Goal: Task Accomplishment & Management: Manage account settings

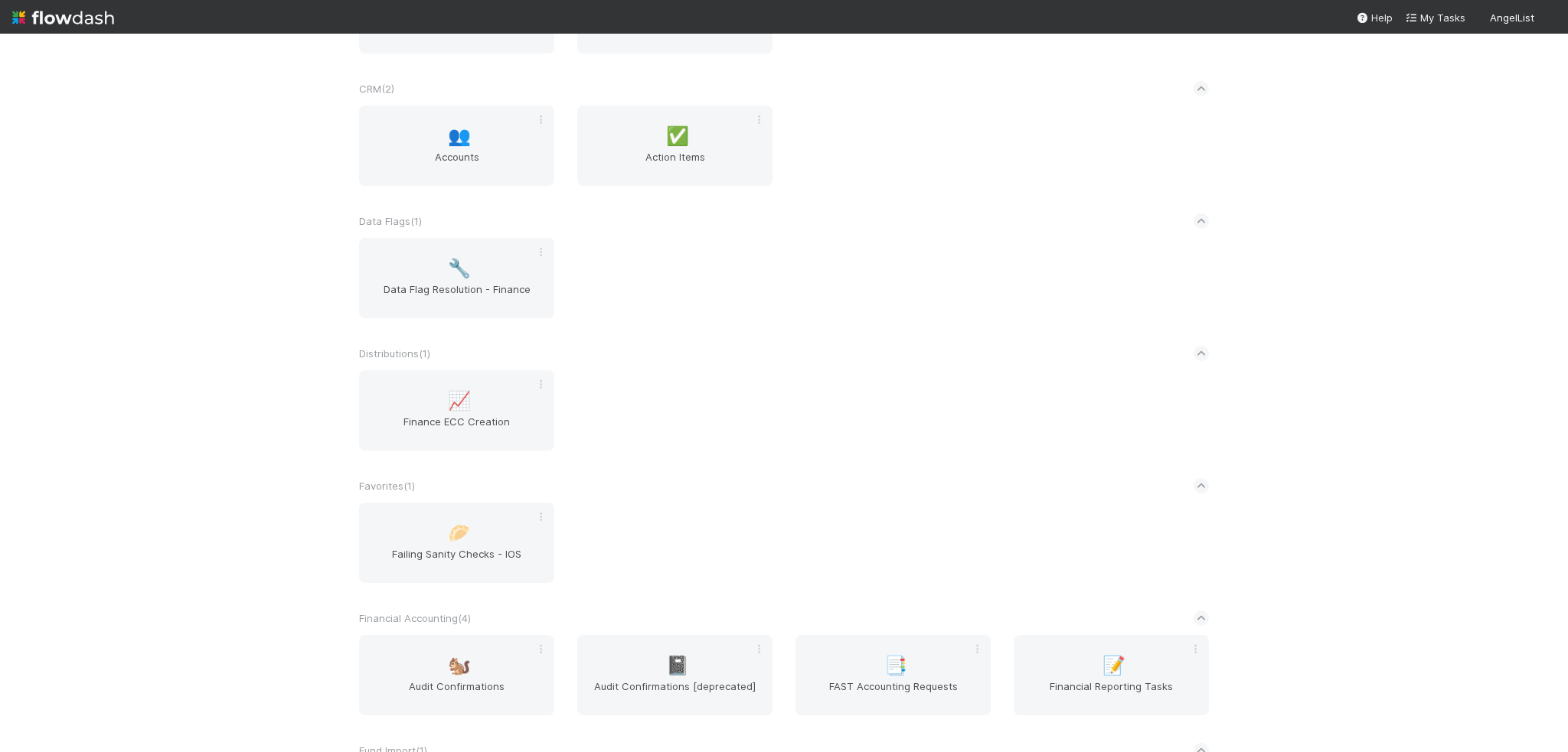
scroll to position [766, 0]
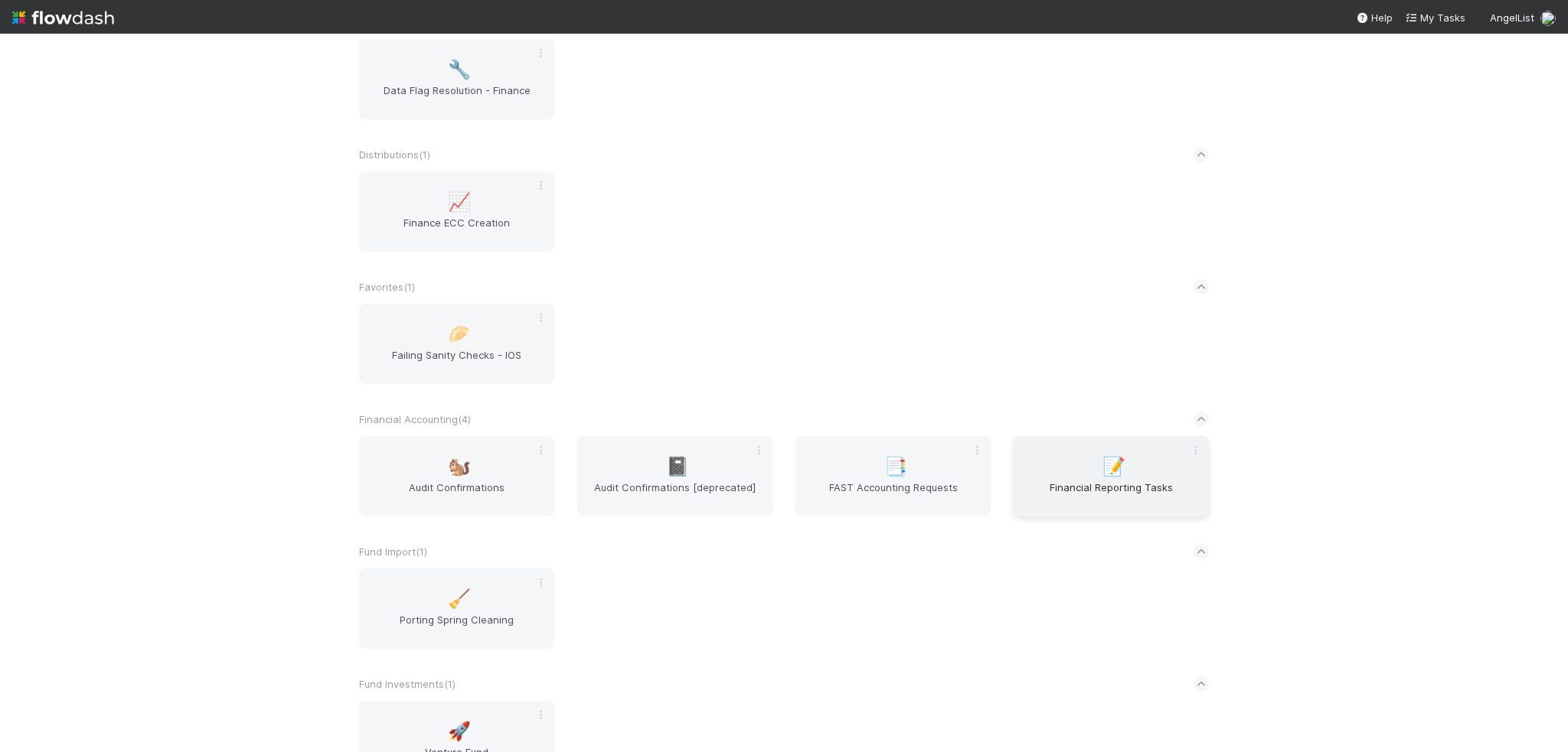
click at [1088, 516] on div "📝 Financial Reporting Tasks" at bounding box center [1111, 476] width 195 height 81
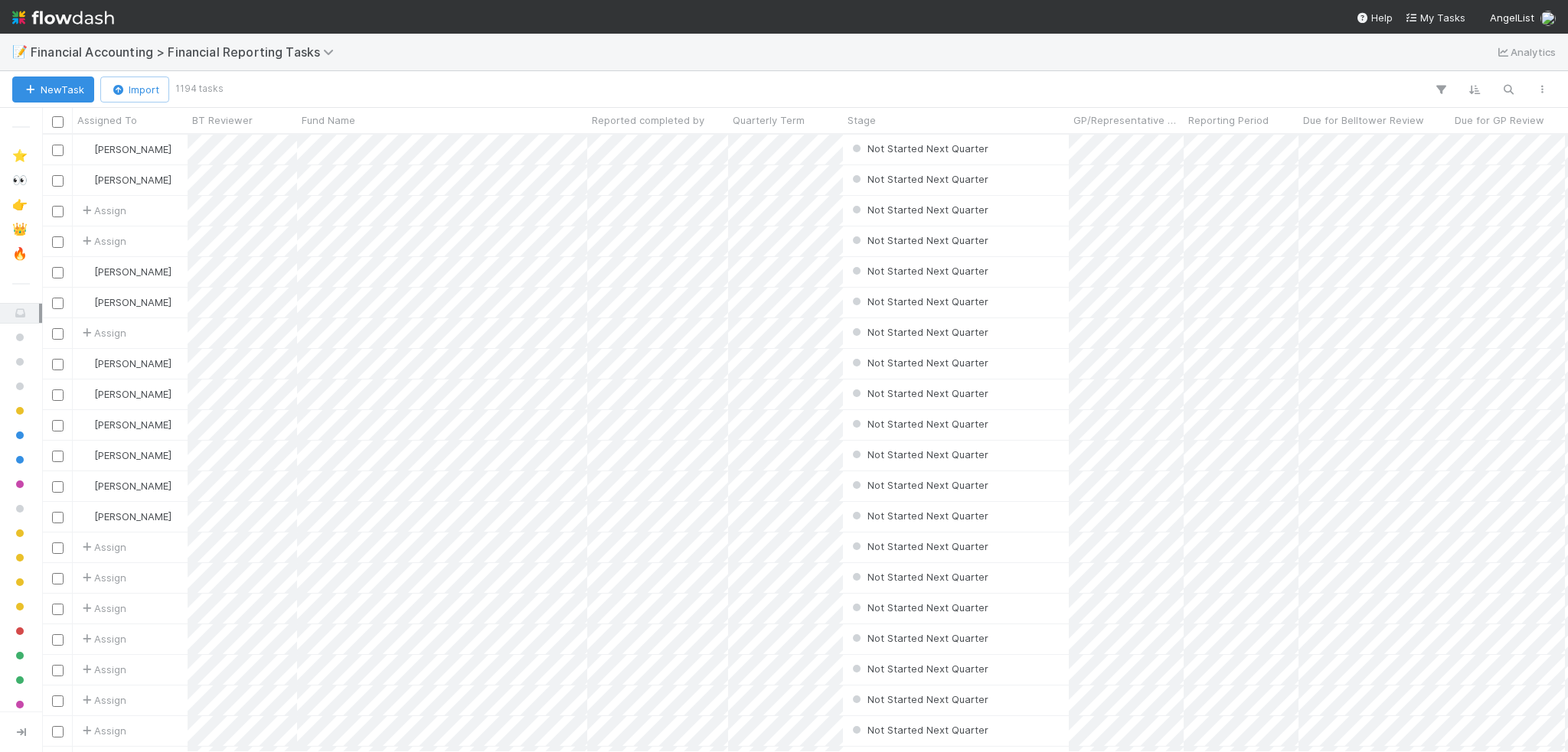
scroll to position [606, 1514]
click at [1513, 91] on icon "button" at bounding box center [1509, 90] width 16 height 14
click at [19, 252] on div at bounding box center [784, 376] width 1568 height 752
click at [19, 252] on span "🔥" at bounding box center [20, 253] width 16 height 13
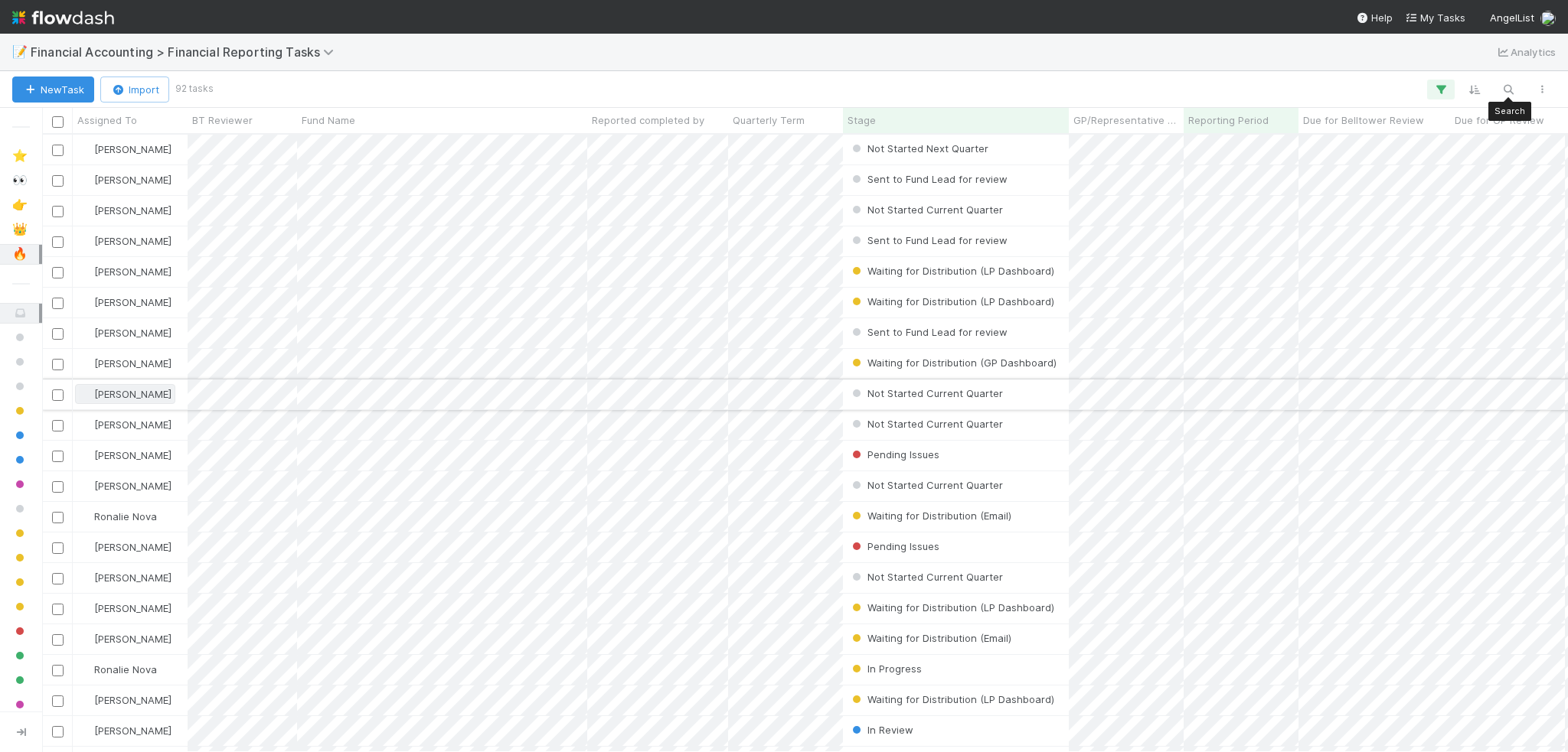
scroll to position [606, 1514]
click at [1504, 91] on icon "button" at bounding box center [1509, 90] width 16 height 14
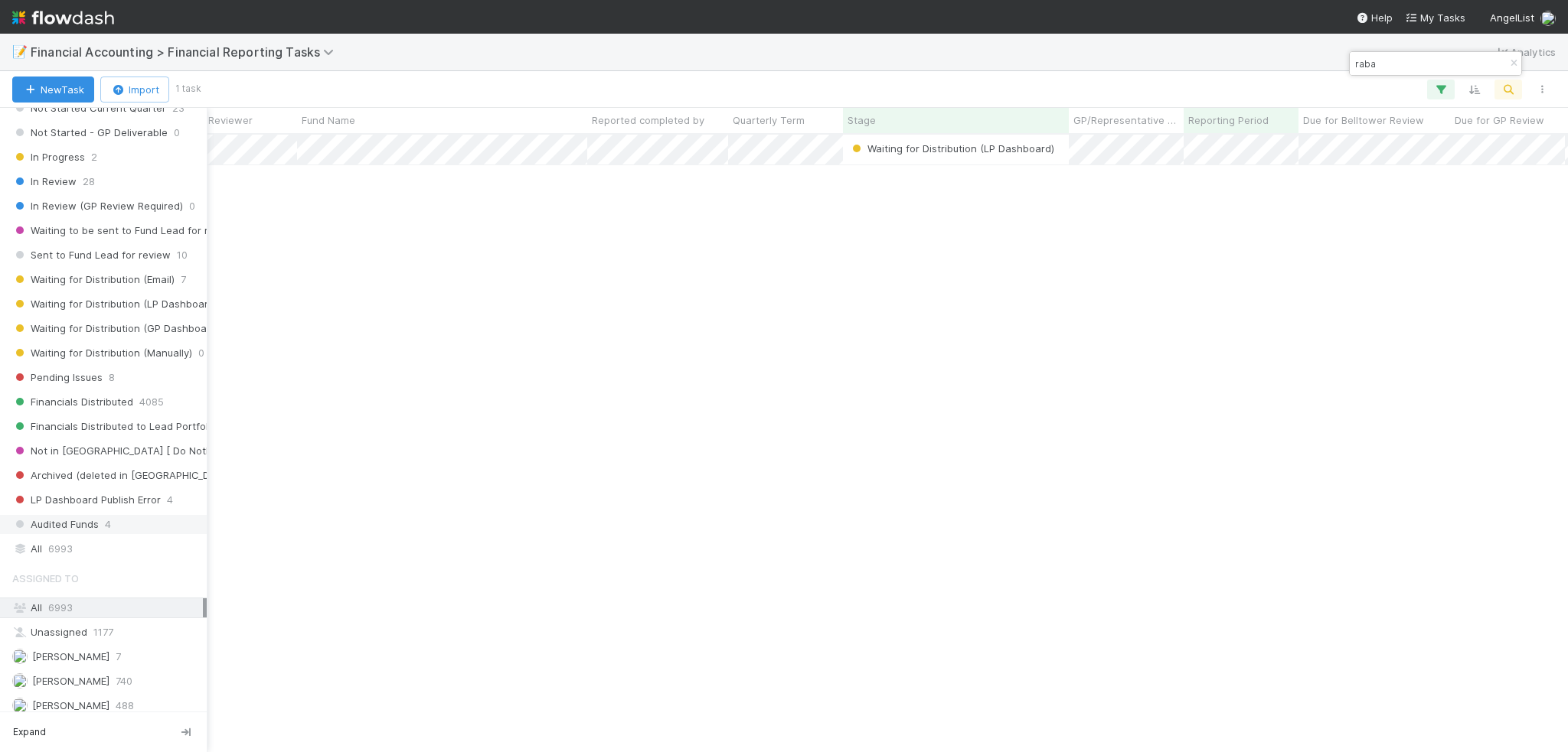
scroll to position [306, 0]
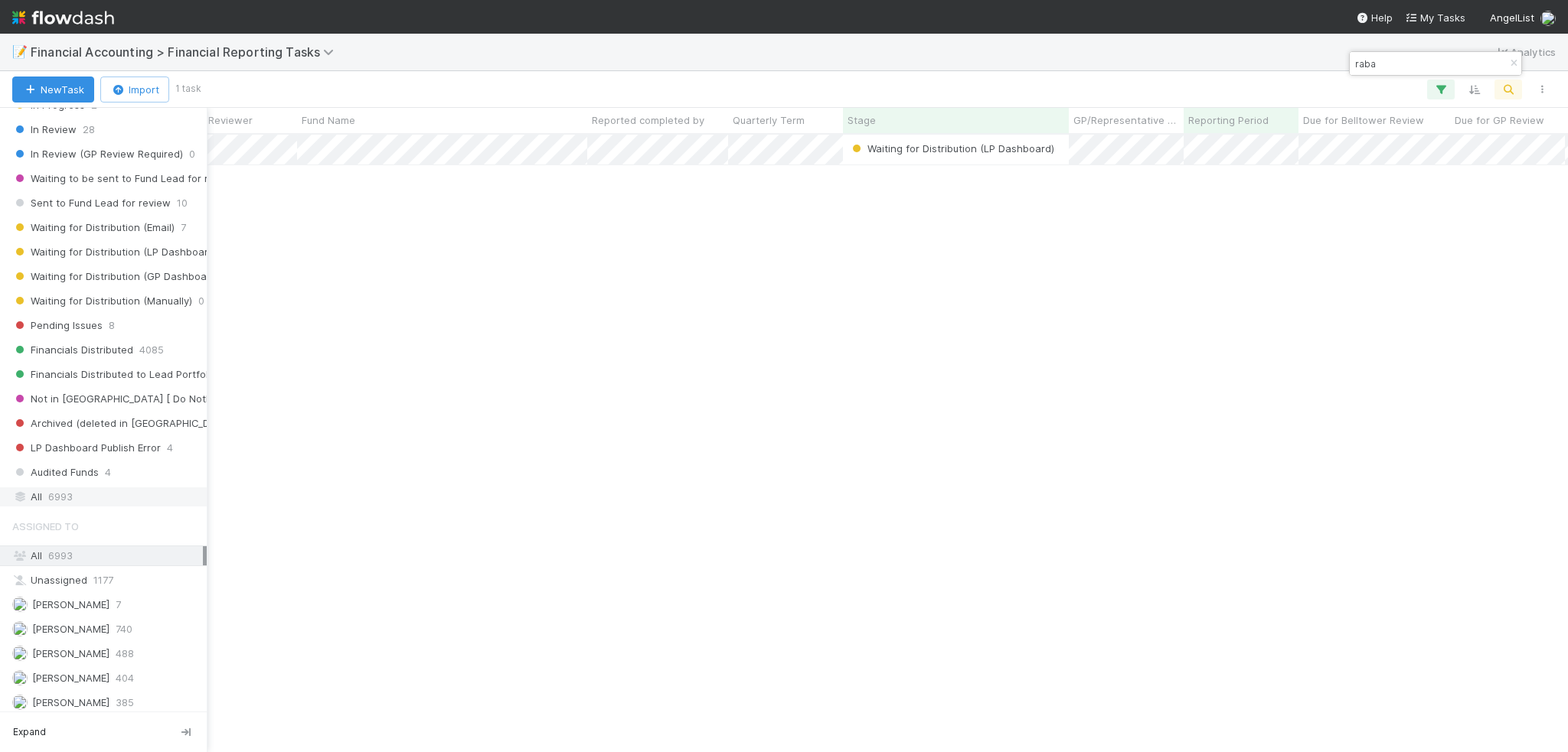
type input "raba"
click at [44, 488] on div "All 6993" at bounding box center [108, 498] width 191 height 19
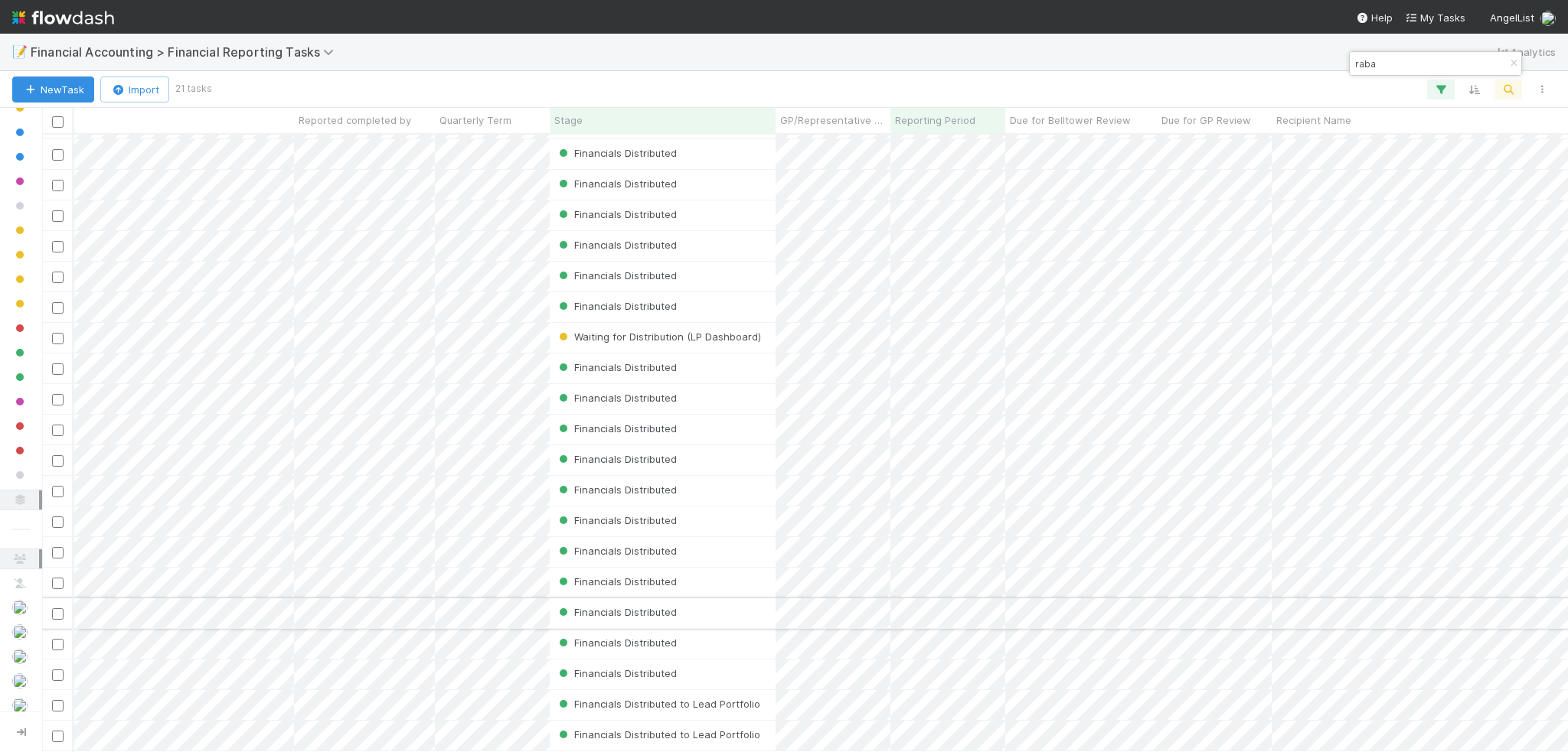
scroll to position [0, 184]
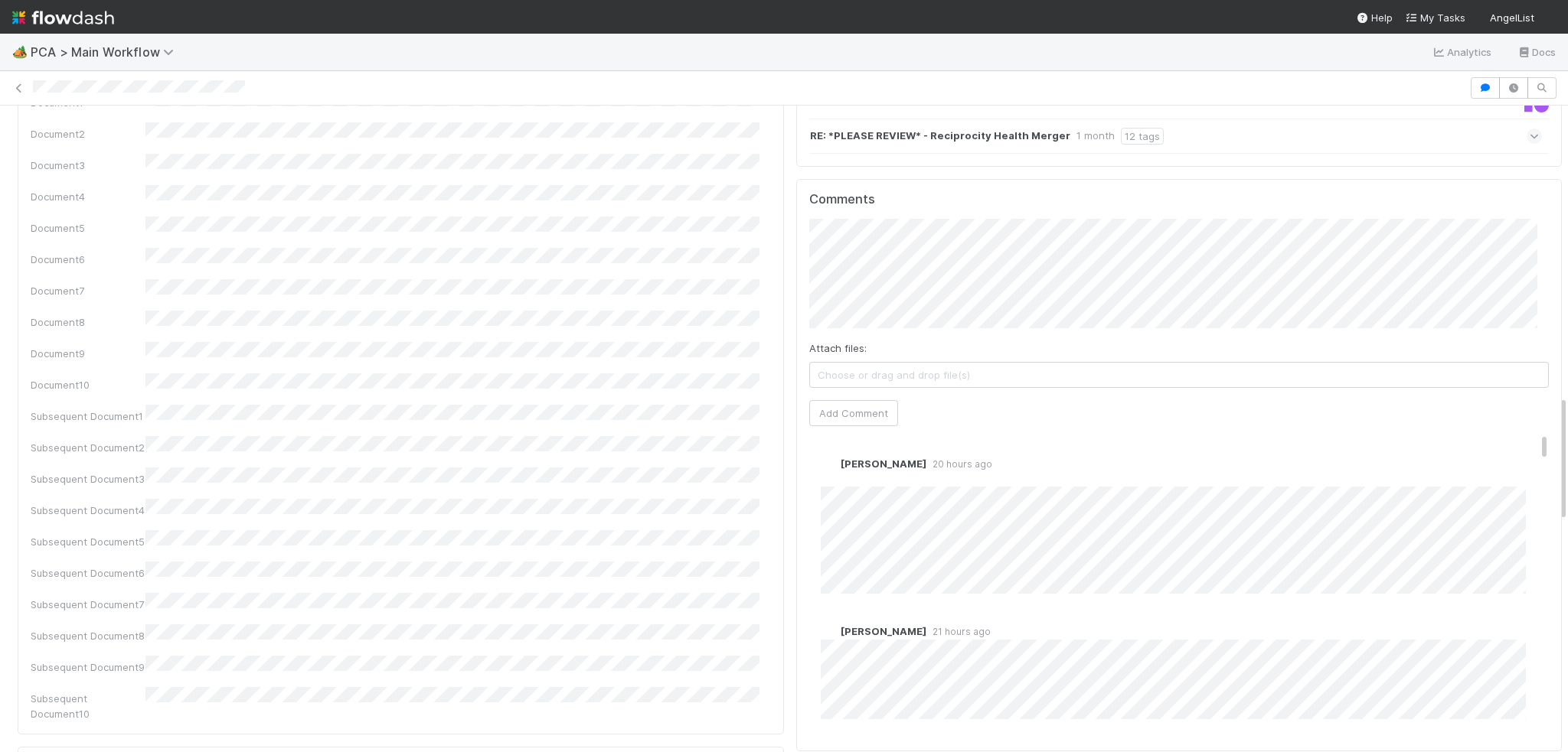
scroll to position [1607, 0]
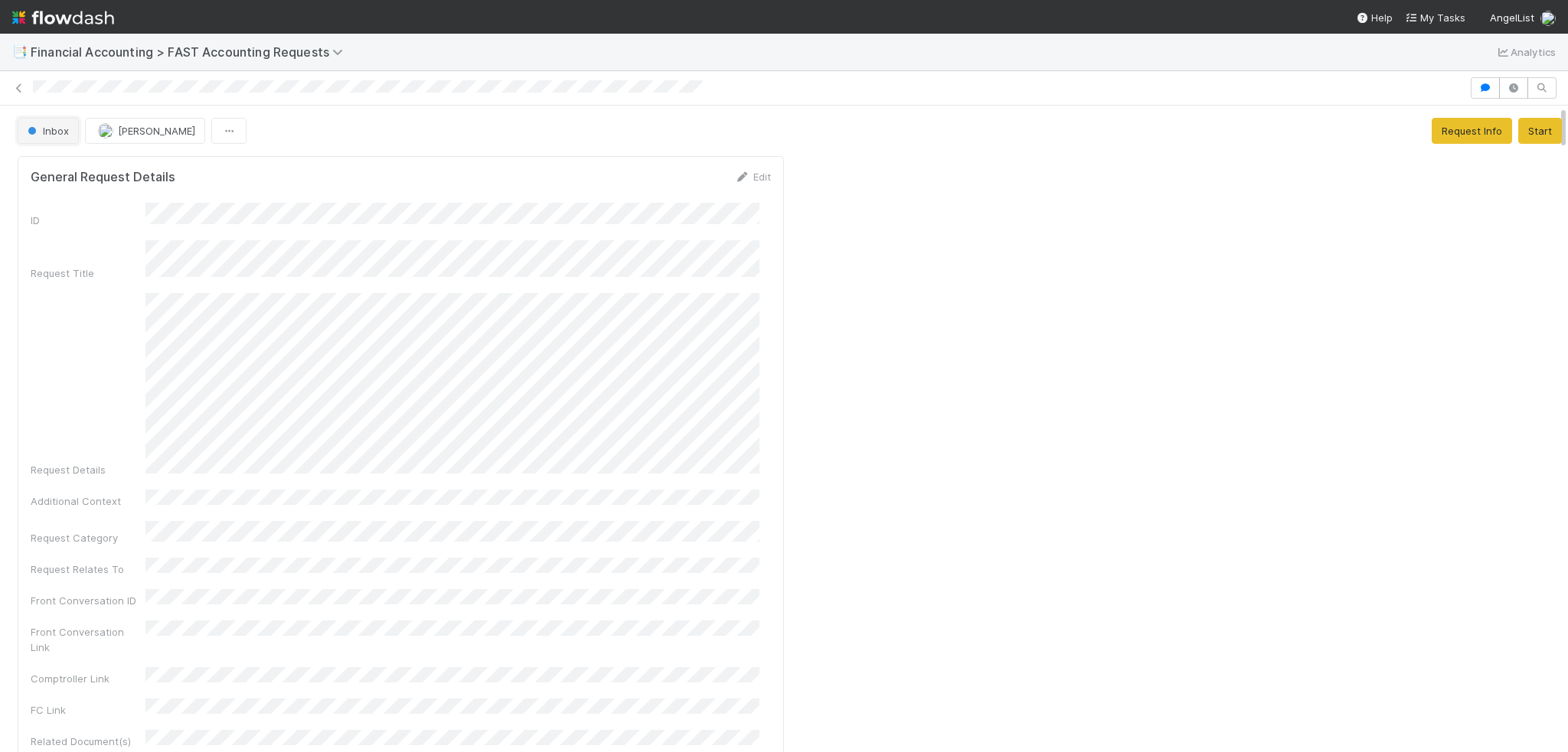
click at [33, 132] on span "button" at bounding box center [32, 131] width 8 height 8
click at [427, 535] on div at bounding box center [784, 376] width 1568 height 752
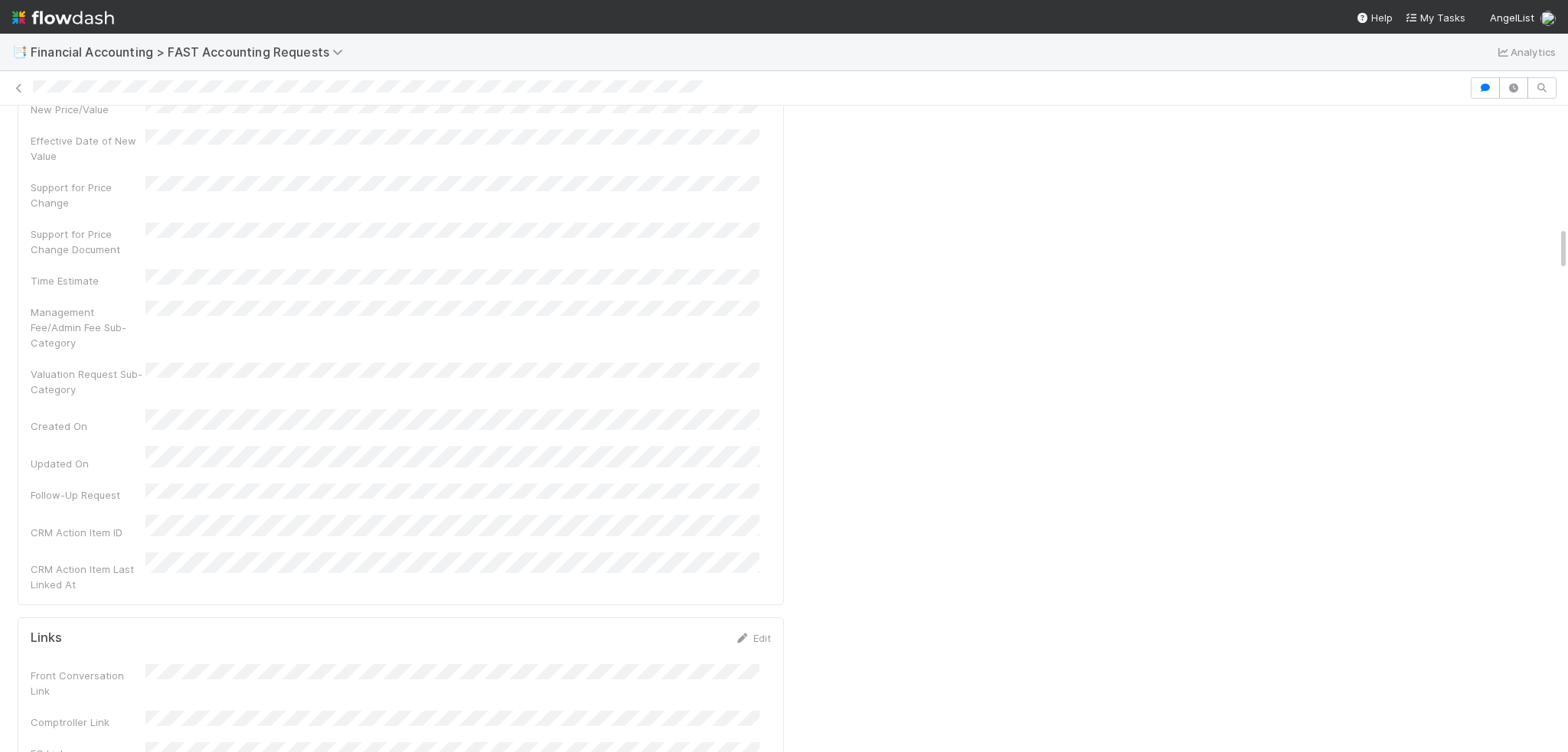
scroll to position [1760, 0]
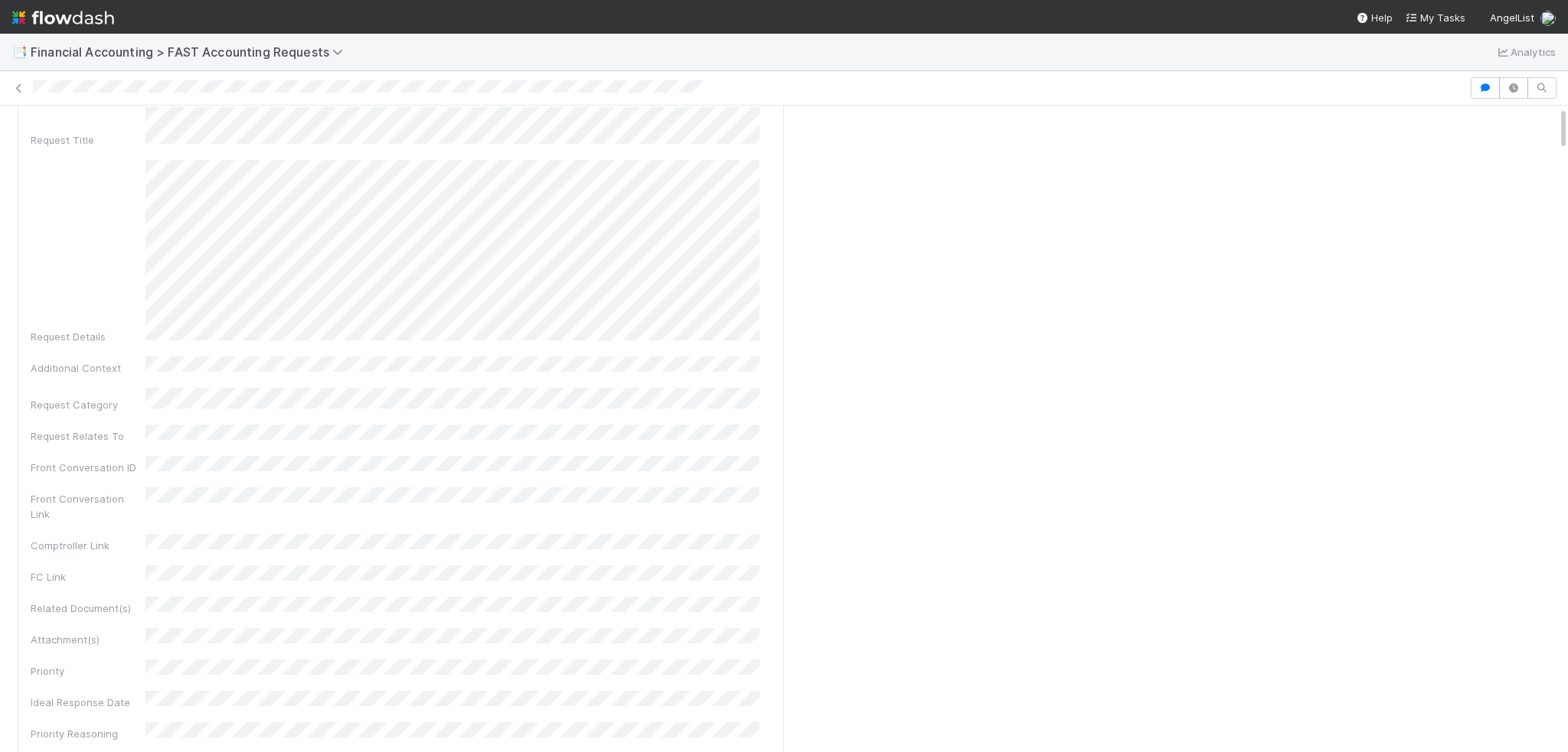
scroll to position [0, 0]
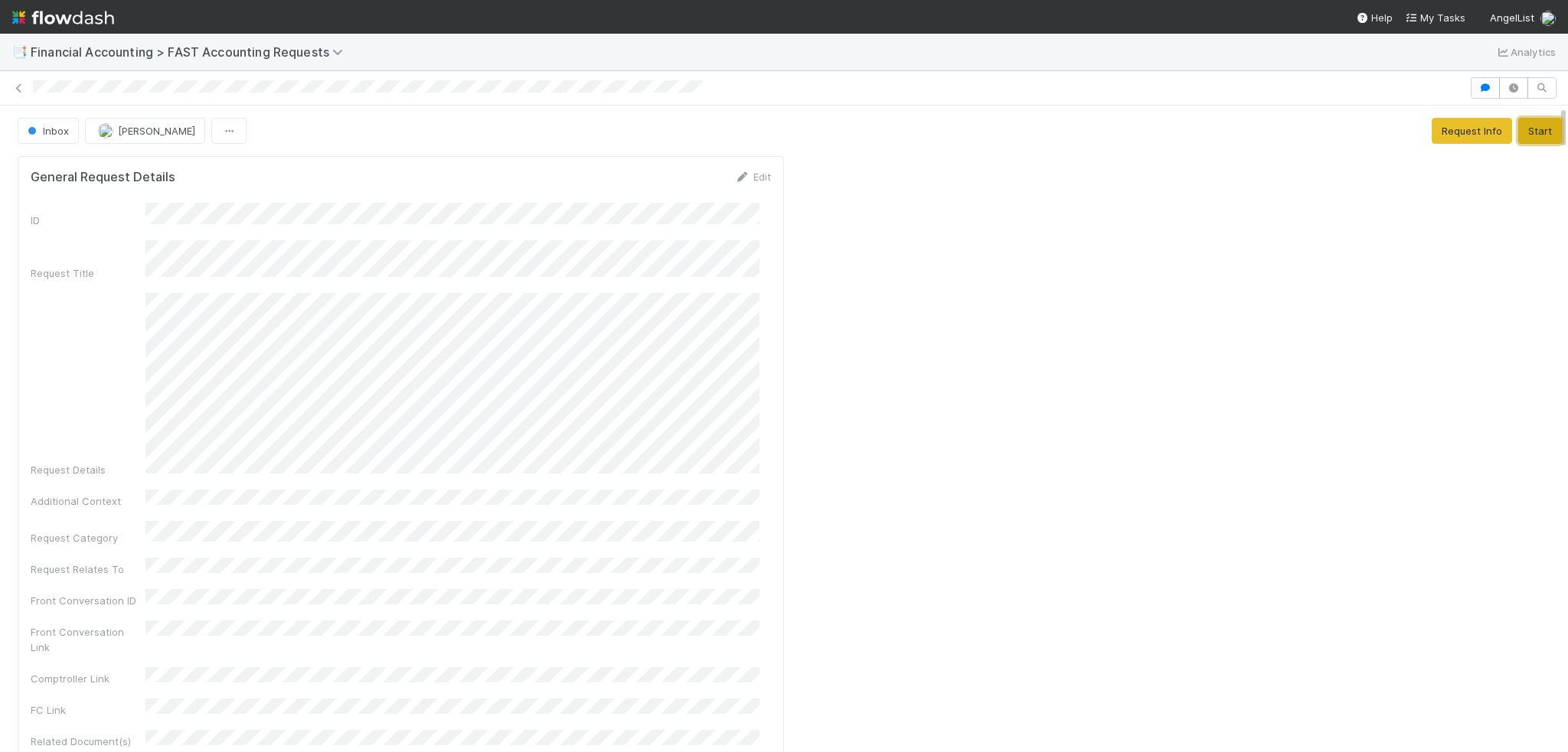
click at [1518, 137] on button "Start" at bounding box center [1540, 131] width 44 height 26
click at [1327, 132] on button "Complete" at bounding box center [1336, 131] width 66 height 26
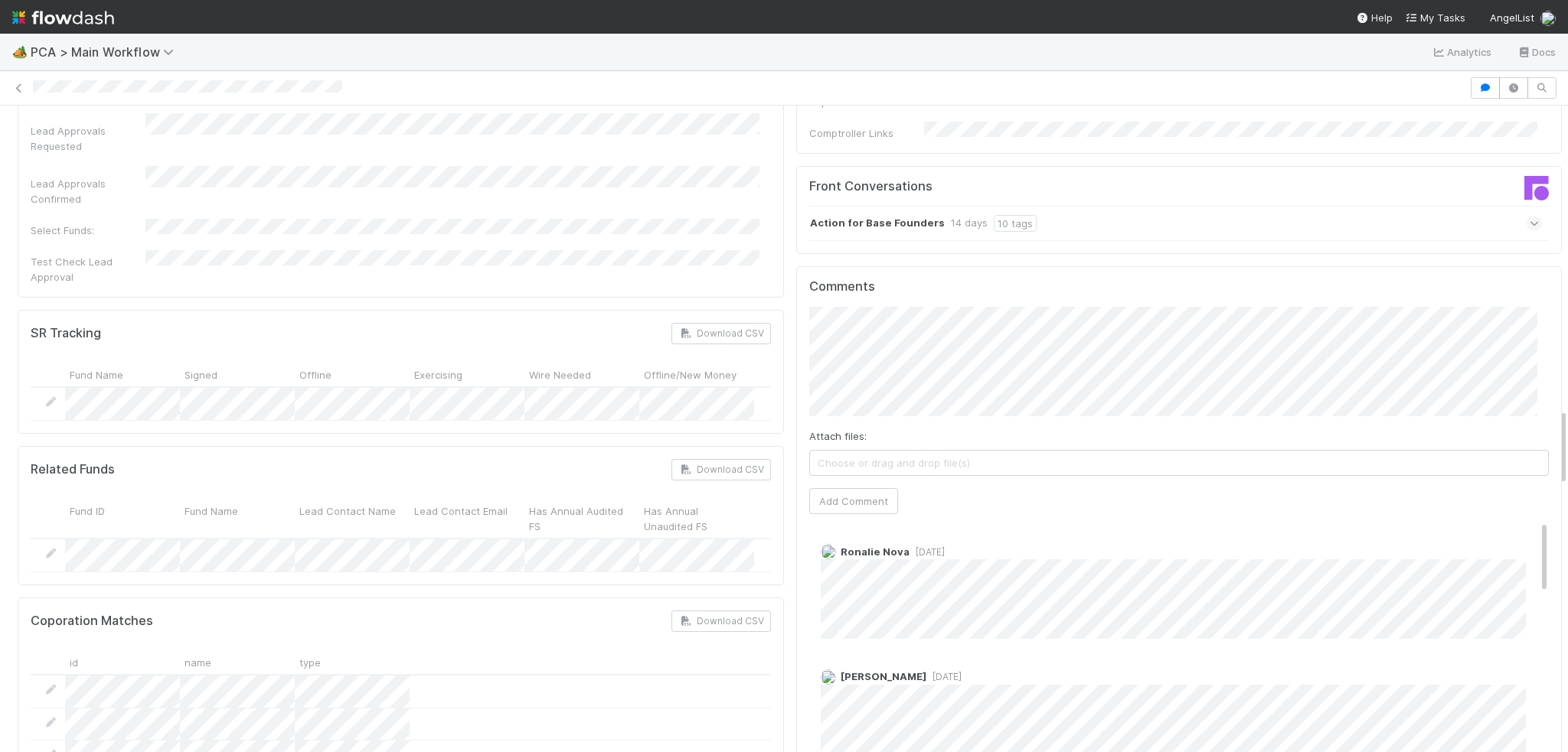
scroll to position [2679, 0]
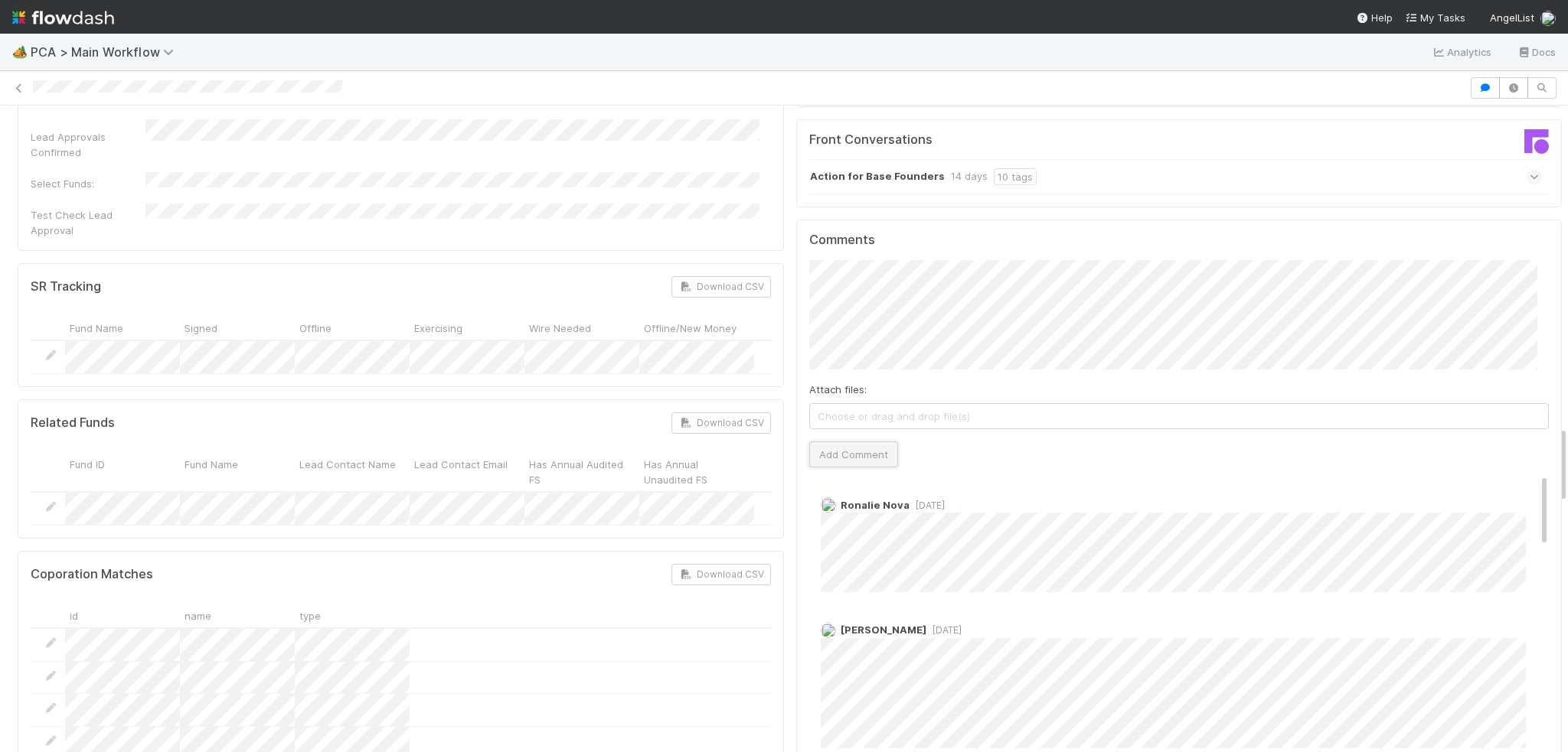
click at [832, 441] on button "Add Comment" at bounding box center [854, 454] width 89 height 26
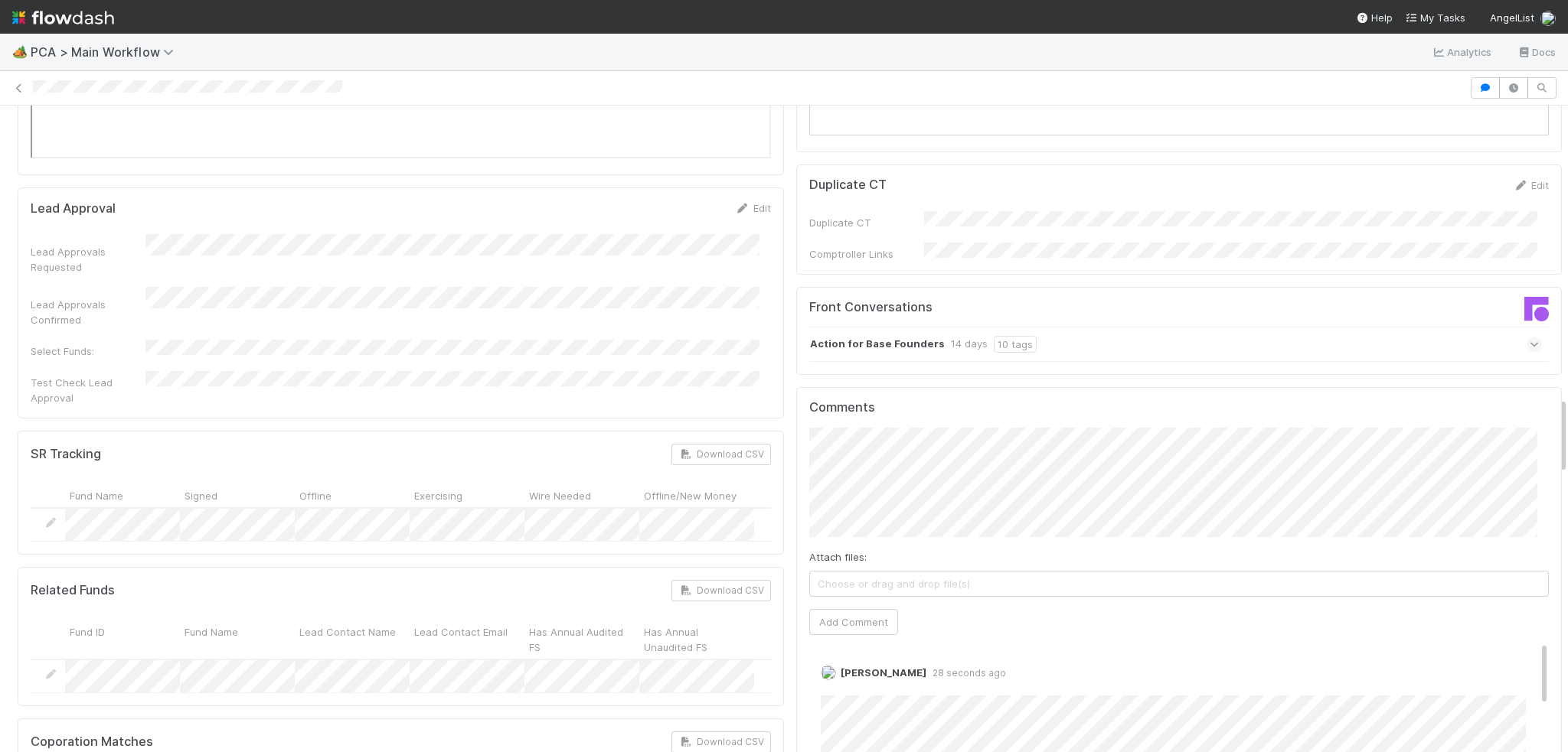
scroll to position [2526, 0]
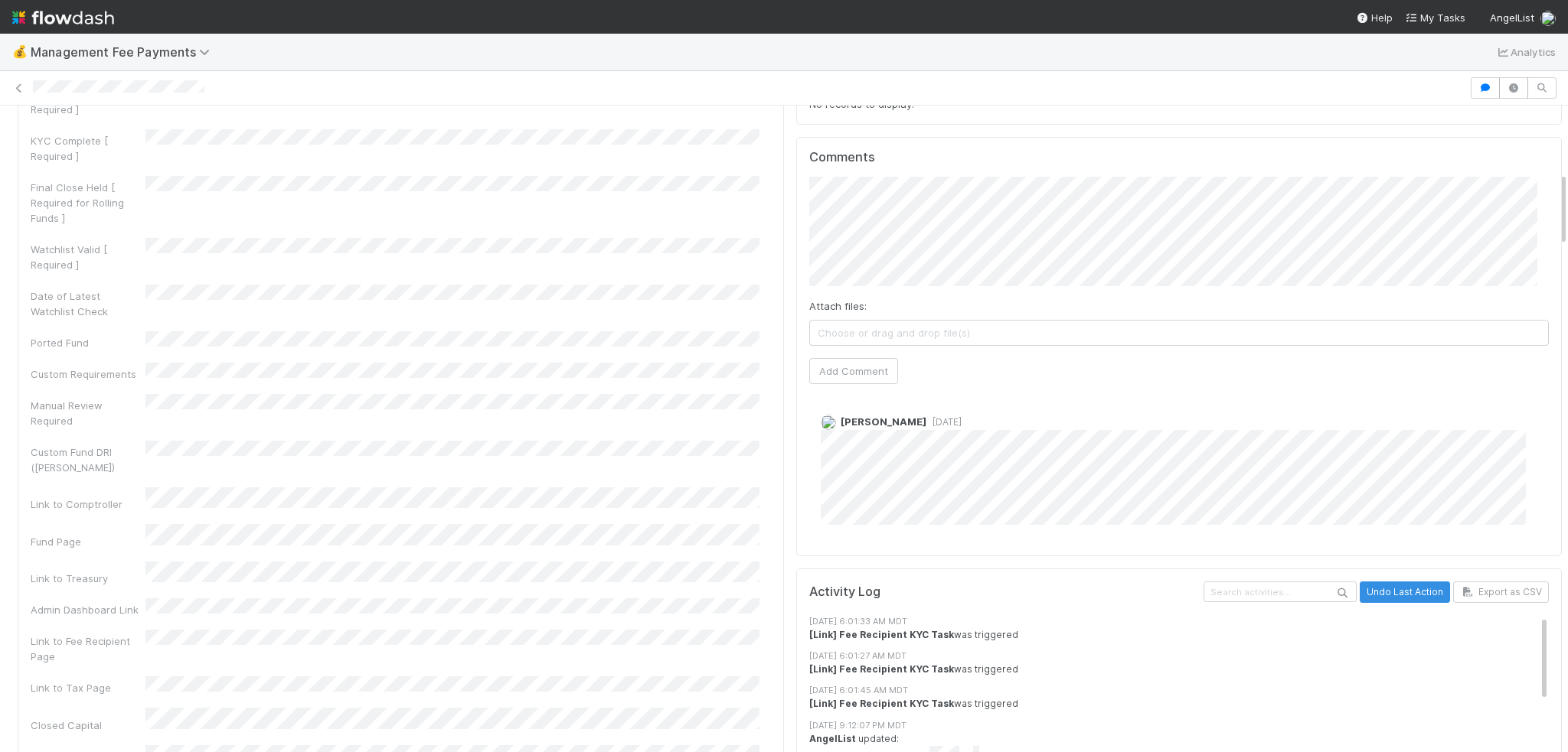
scroll to position [613, 0]
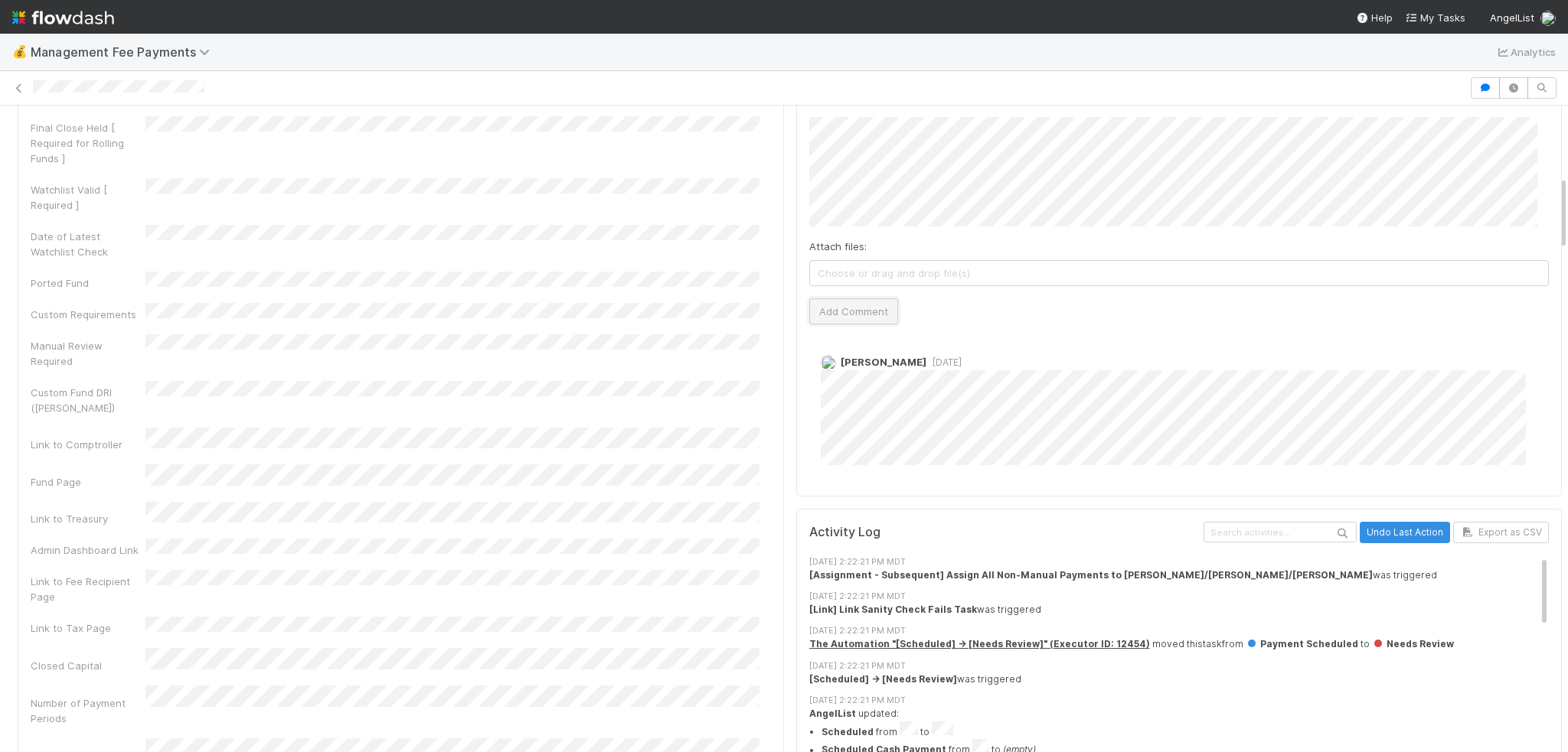
click at [840, 311] on button "Add Comment" at bounding box center [854, 311] width 89 height 26
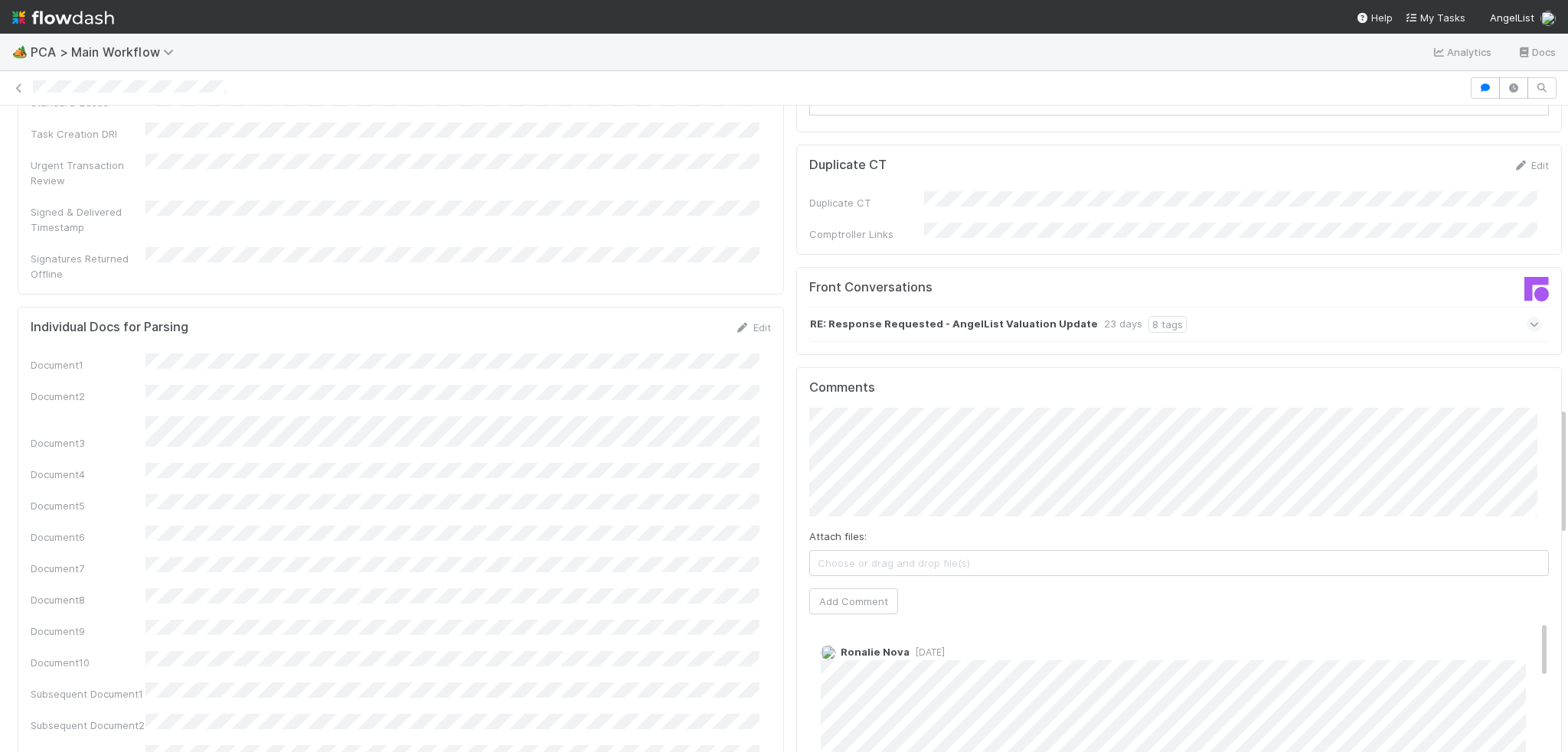
scroll to position [1760, 0]
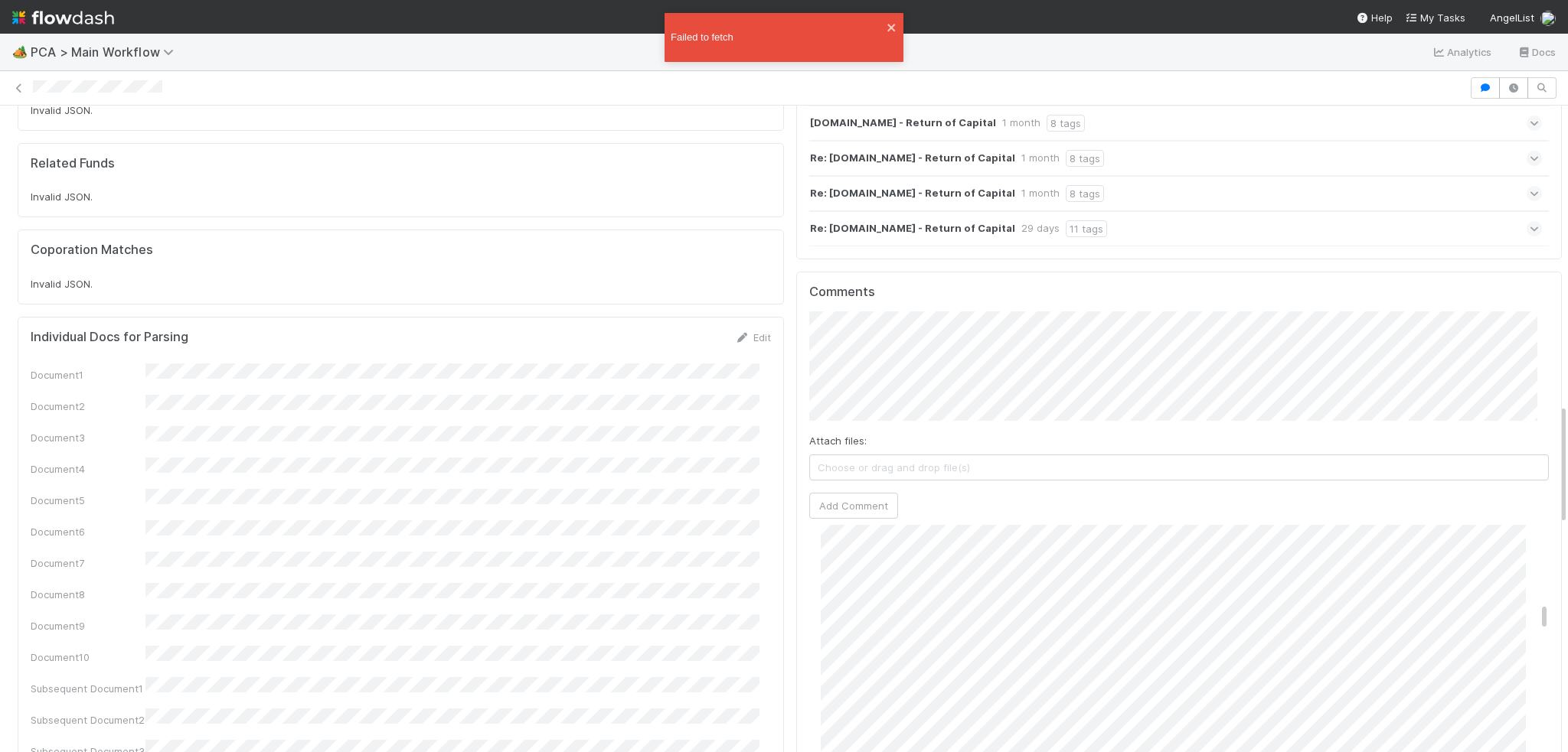
scroll to position [2262, 0]
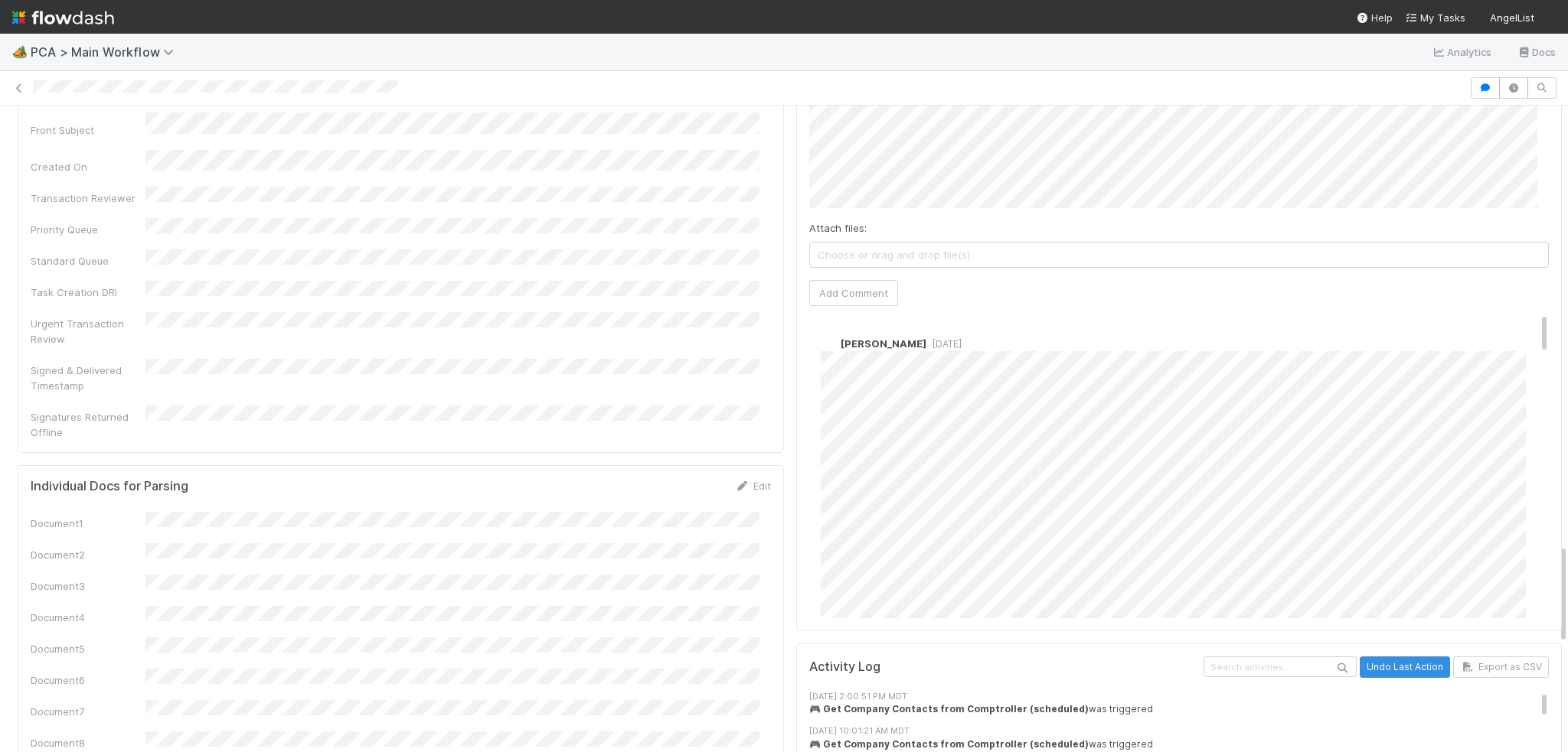
scroll to position [2833, 0]
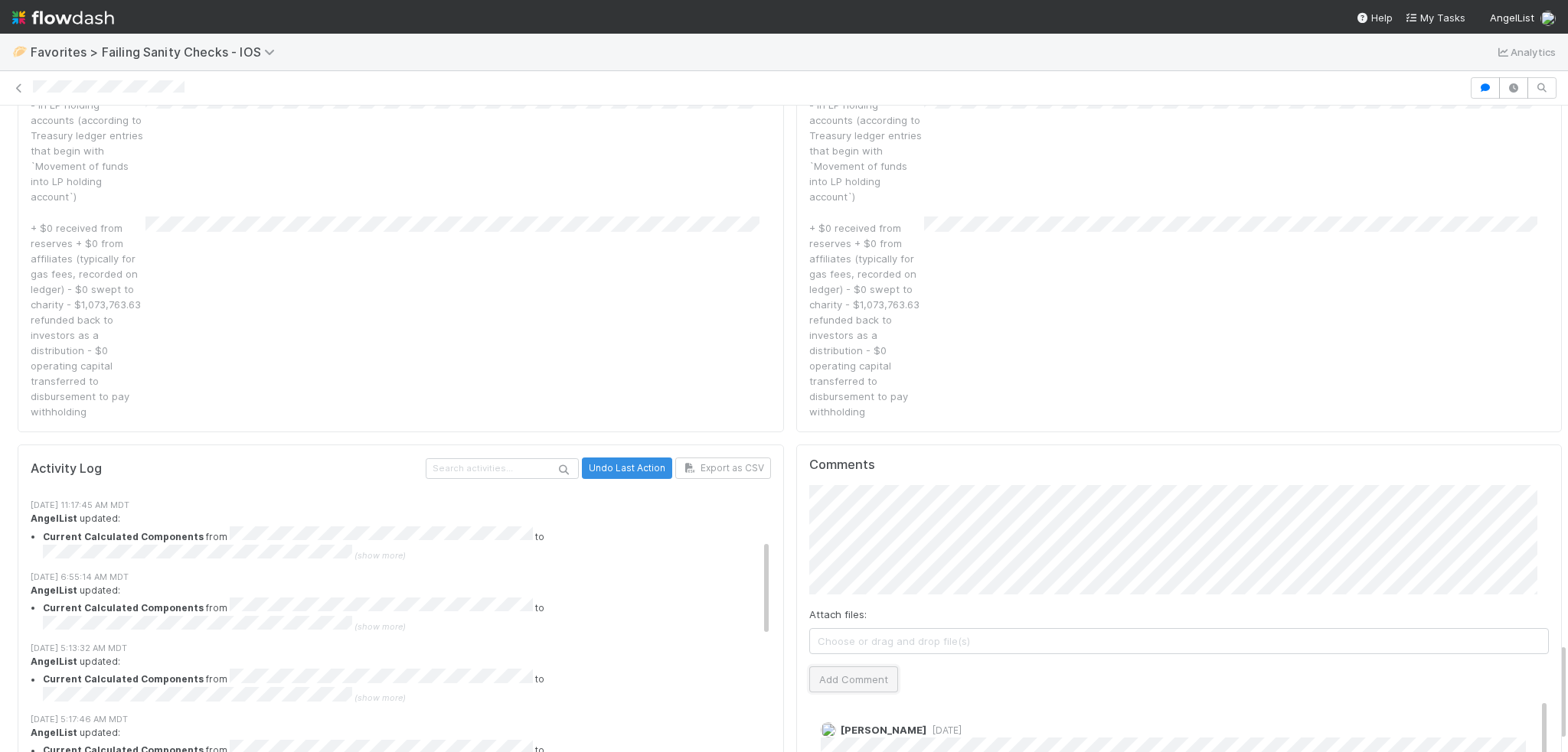
click at [850, 666] on button "Add Comment" at bounding box center [854, 679] width 89 height 26
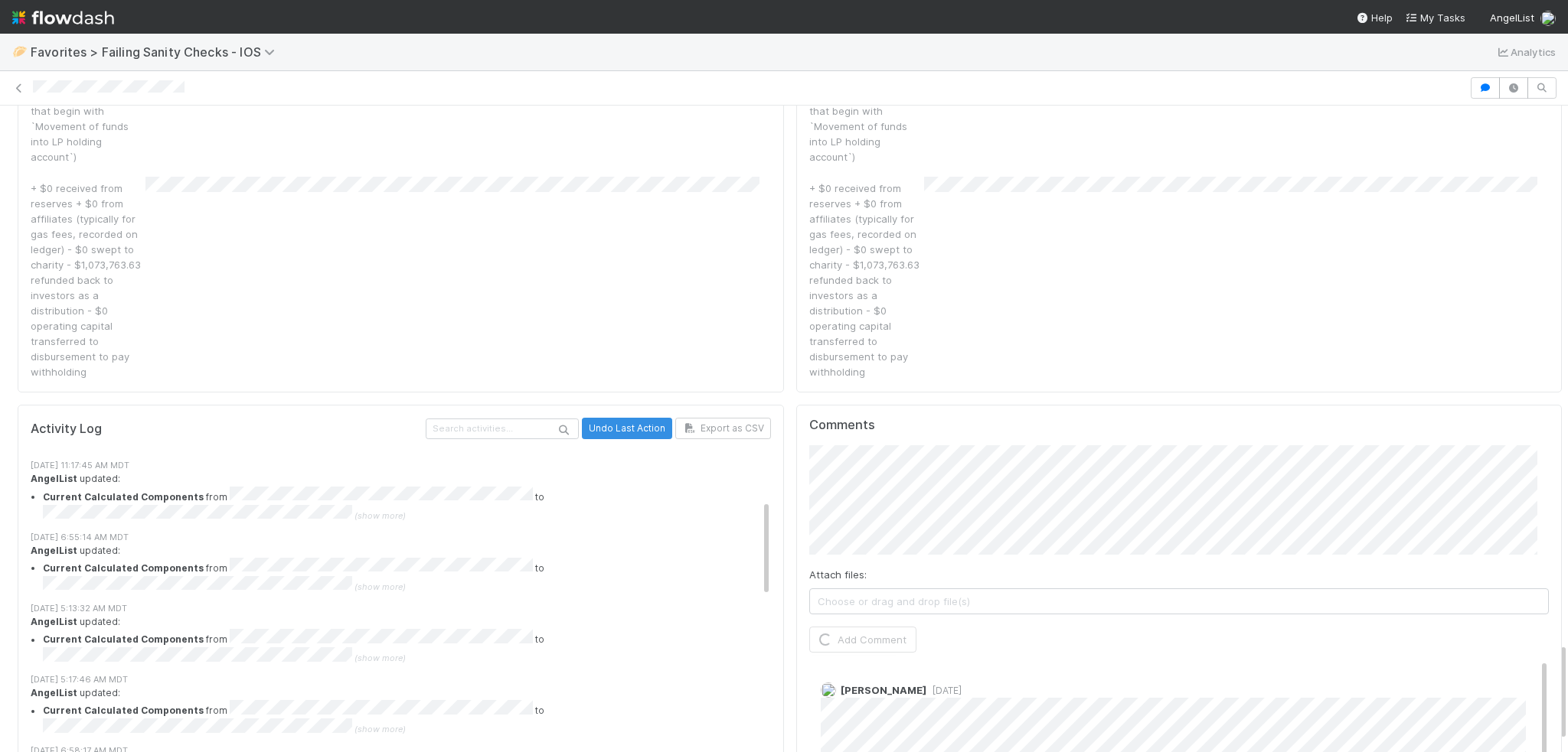
scroll to position [3600, 0]
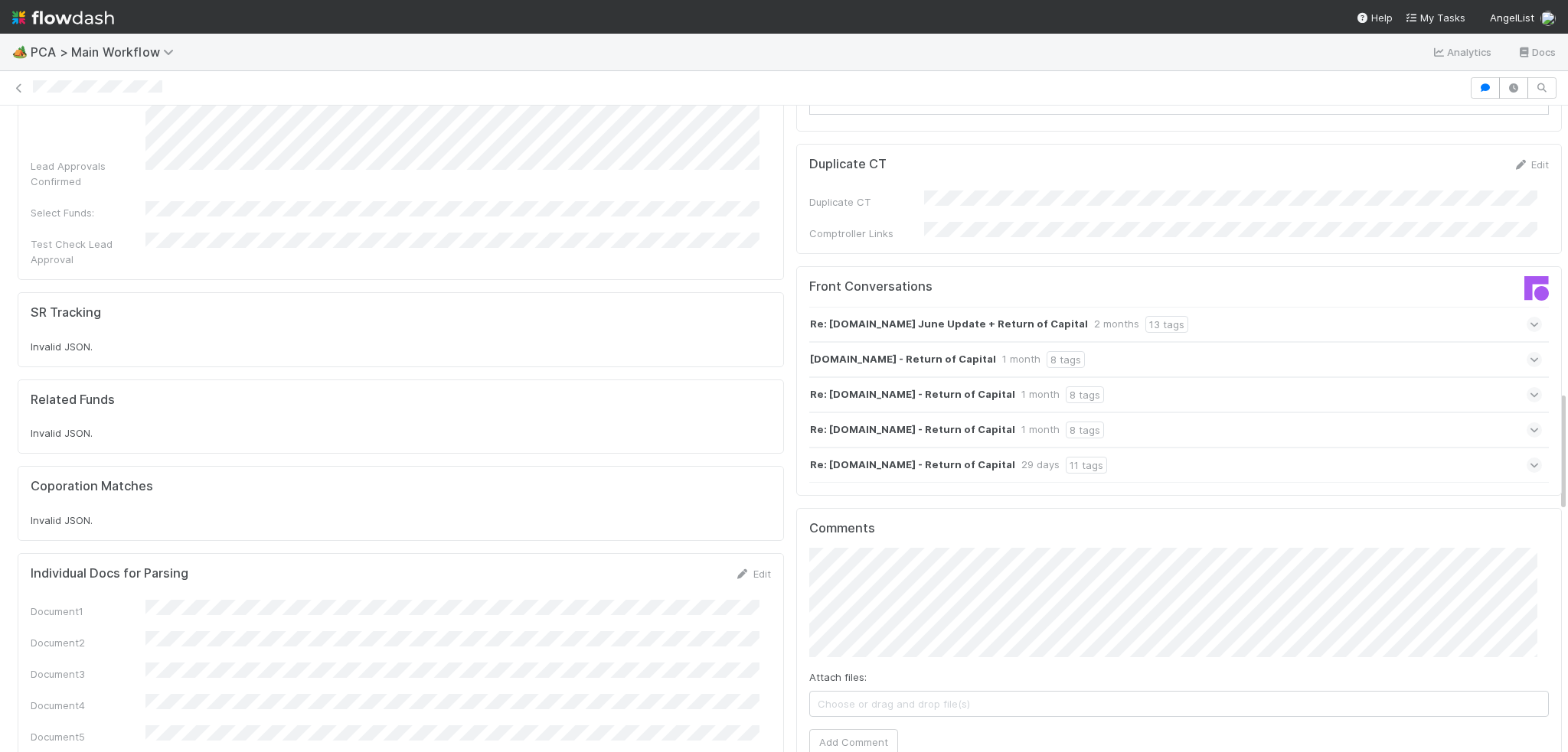
scroll to position [1531, 0]
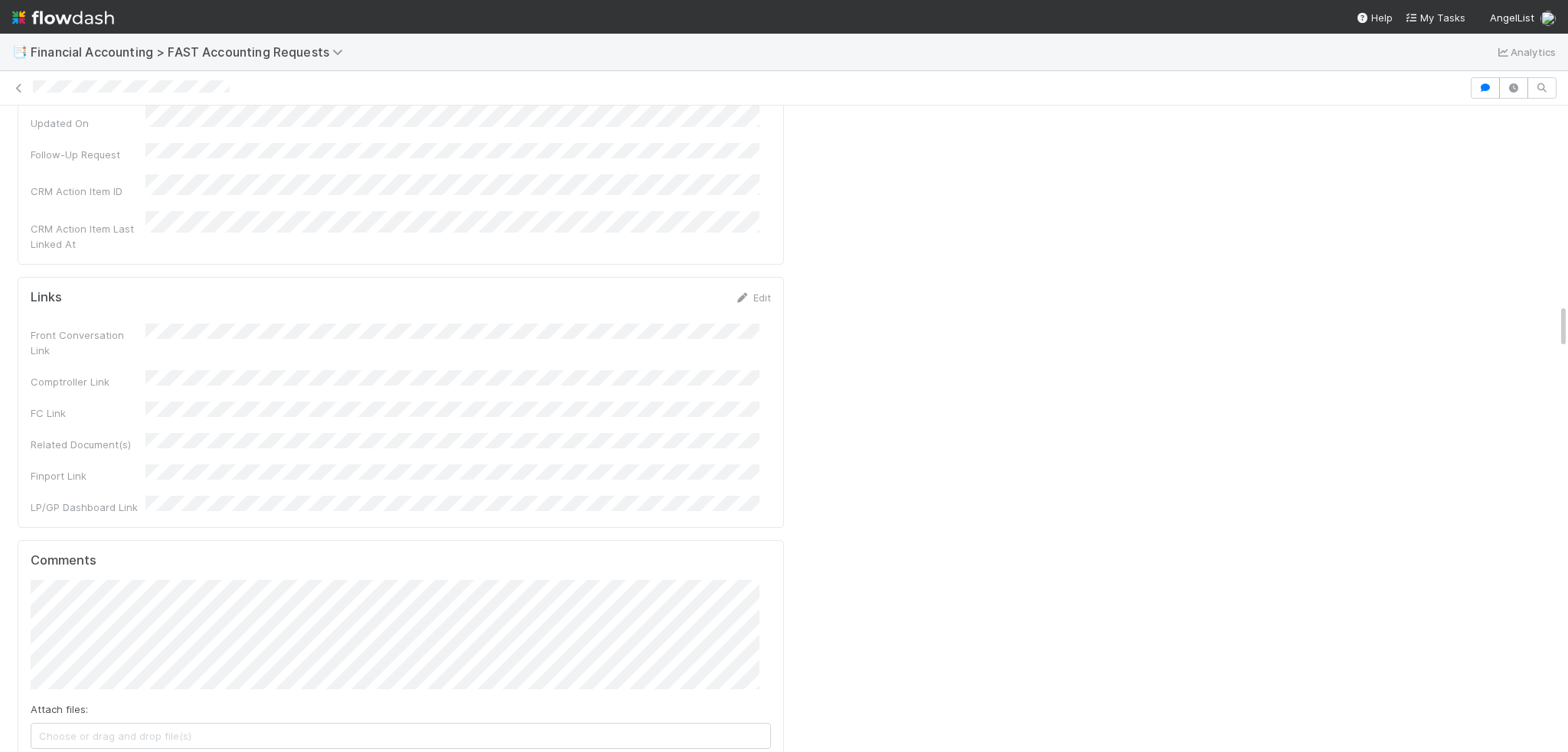
scroll to position [2833, 0]
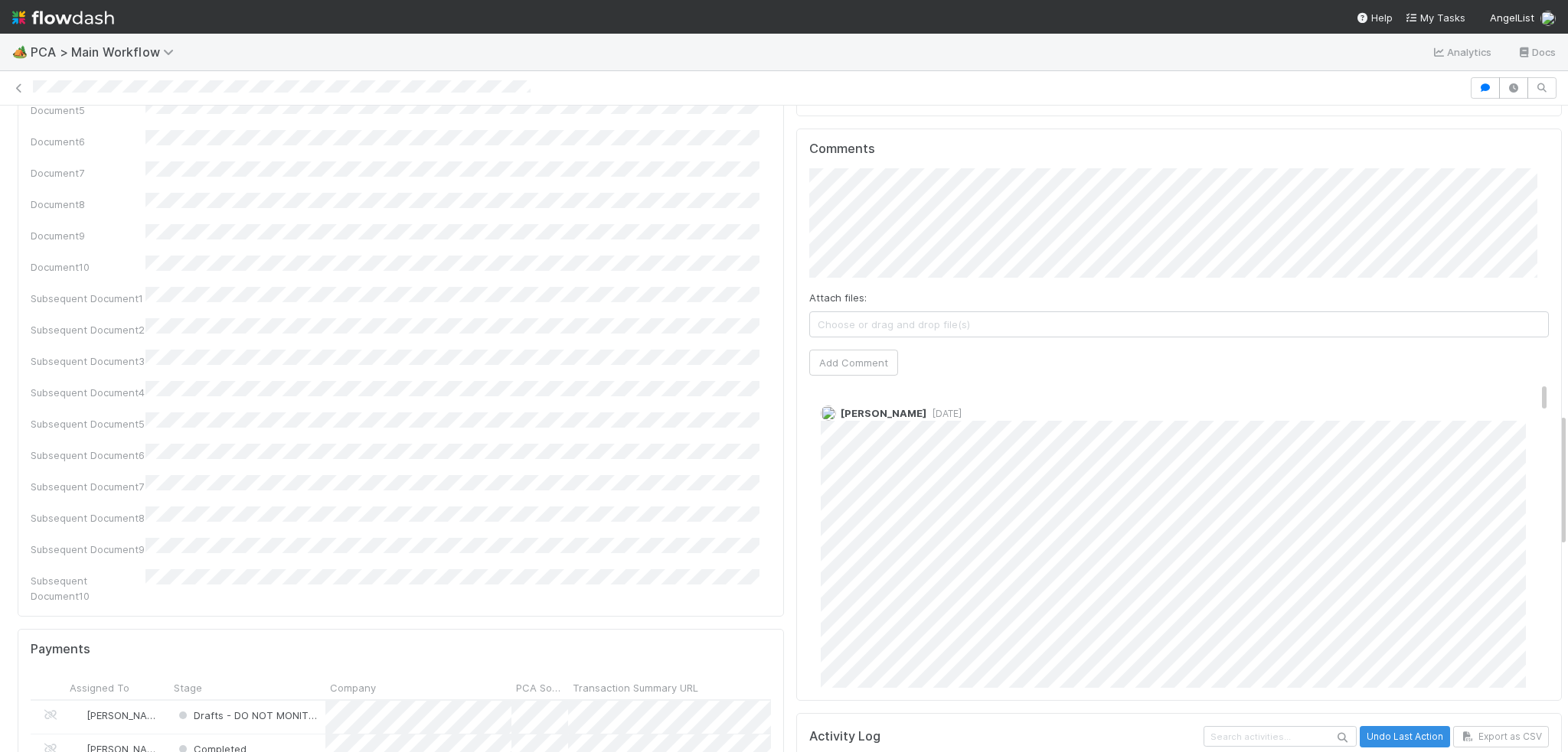
scroll to position [1607, 0]
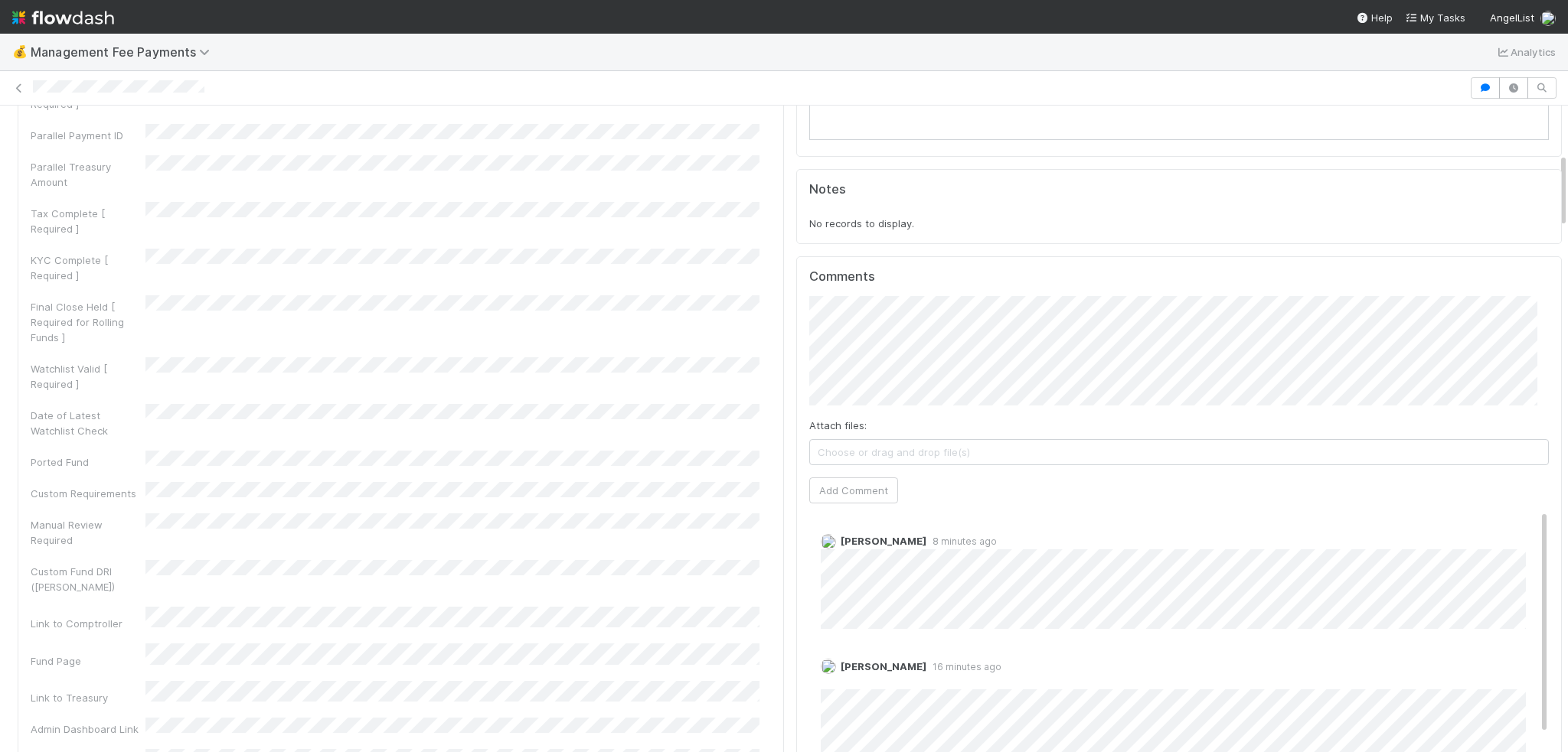
scroll to position [459, 0]
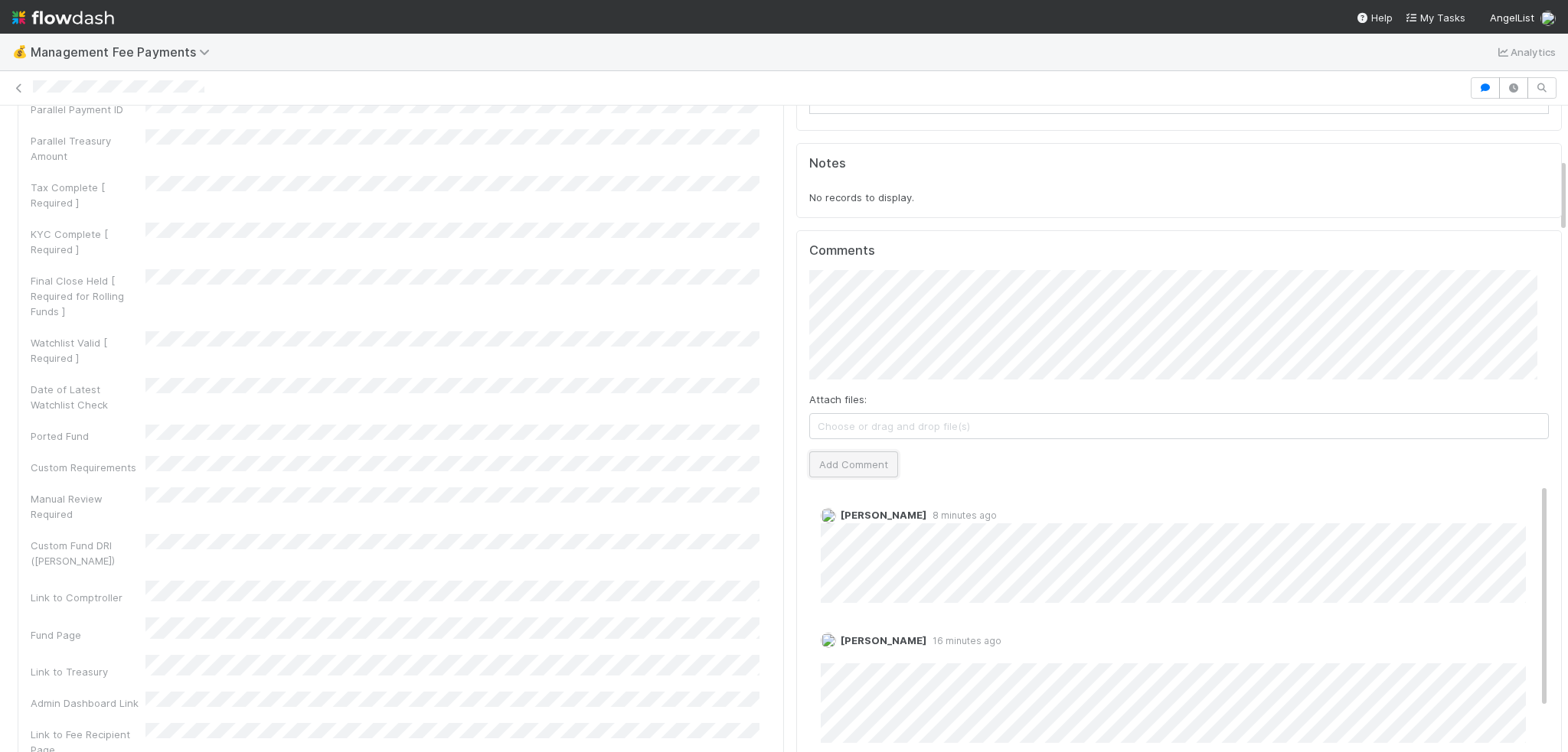
click at [831, 466] on button "Add Comment" at bounding box center [854, 465] width 89 height 26
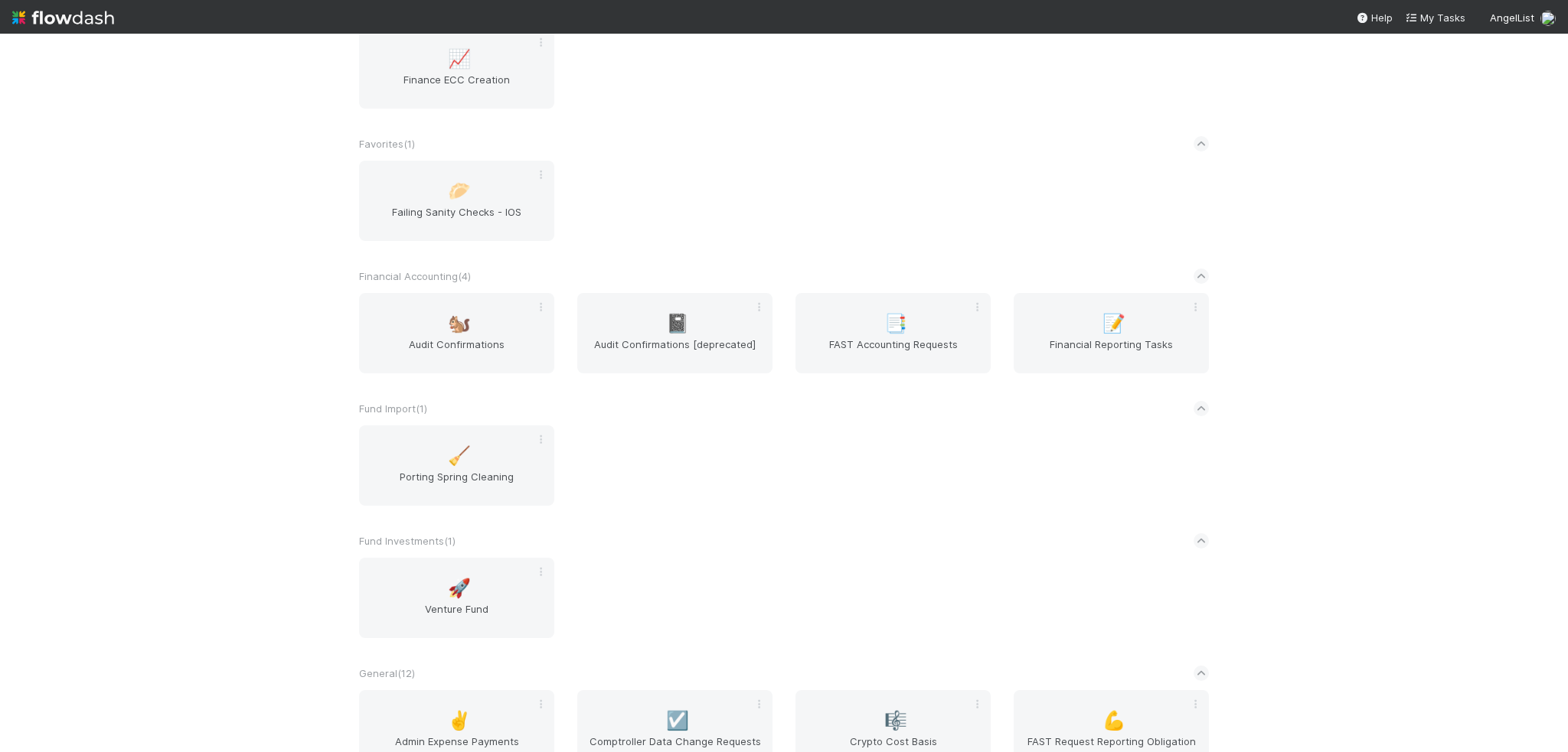
scroll to position [919, 0]
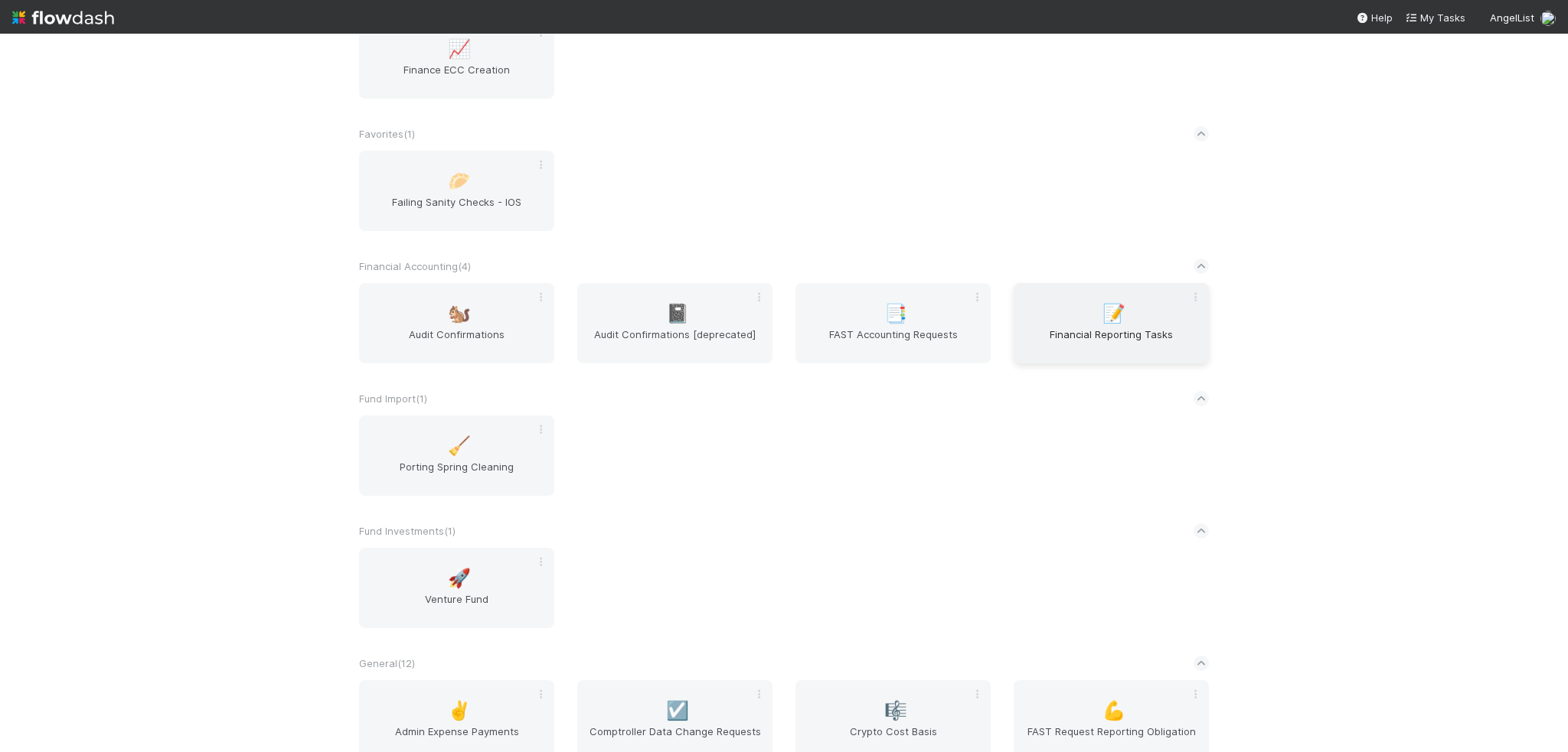
click at [1072, 352] on span "Financial Reporting Tasks" at bounding box center [1112, 342] width 183 height 30
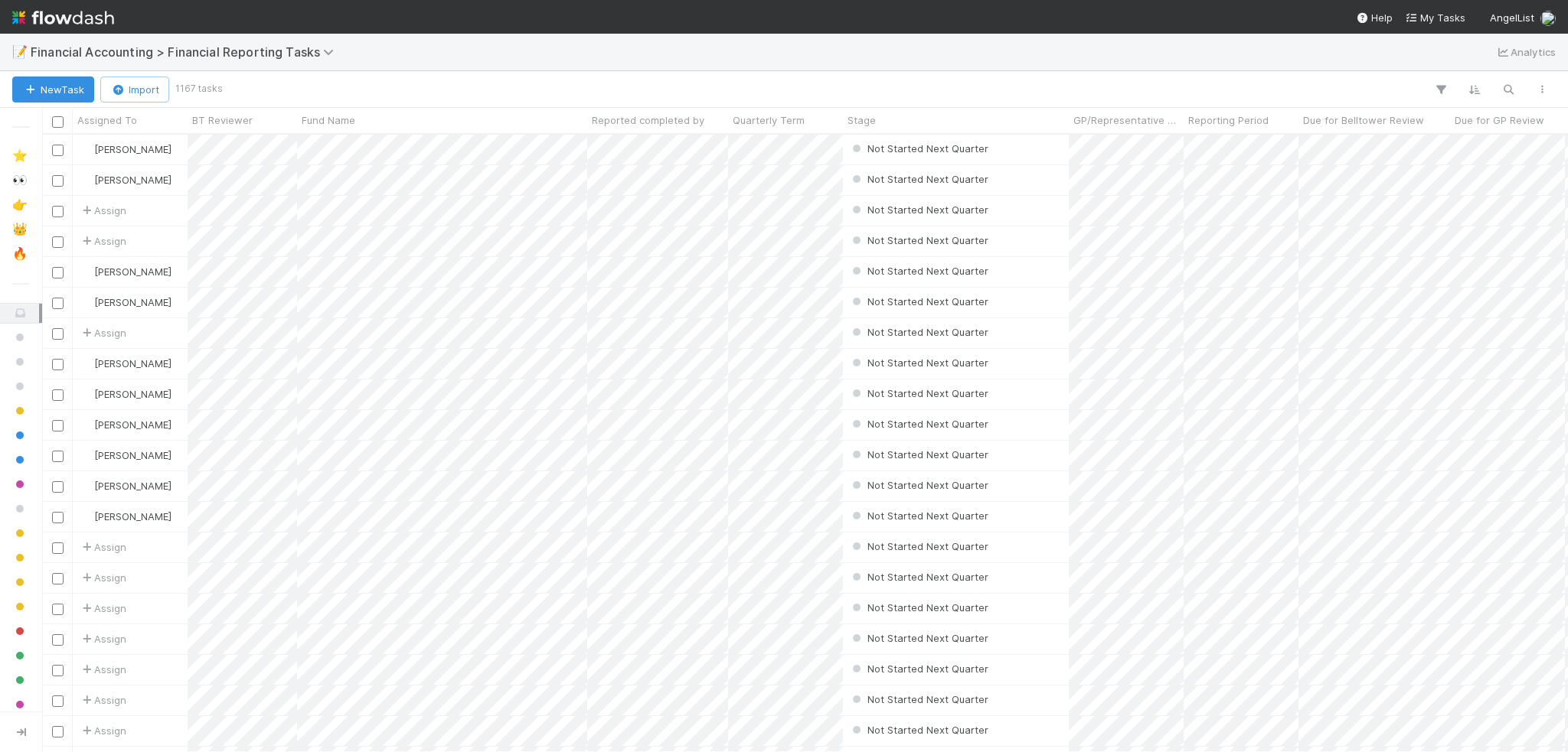
scroll to position [606, 1514]
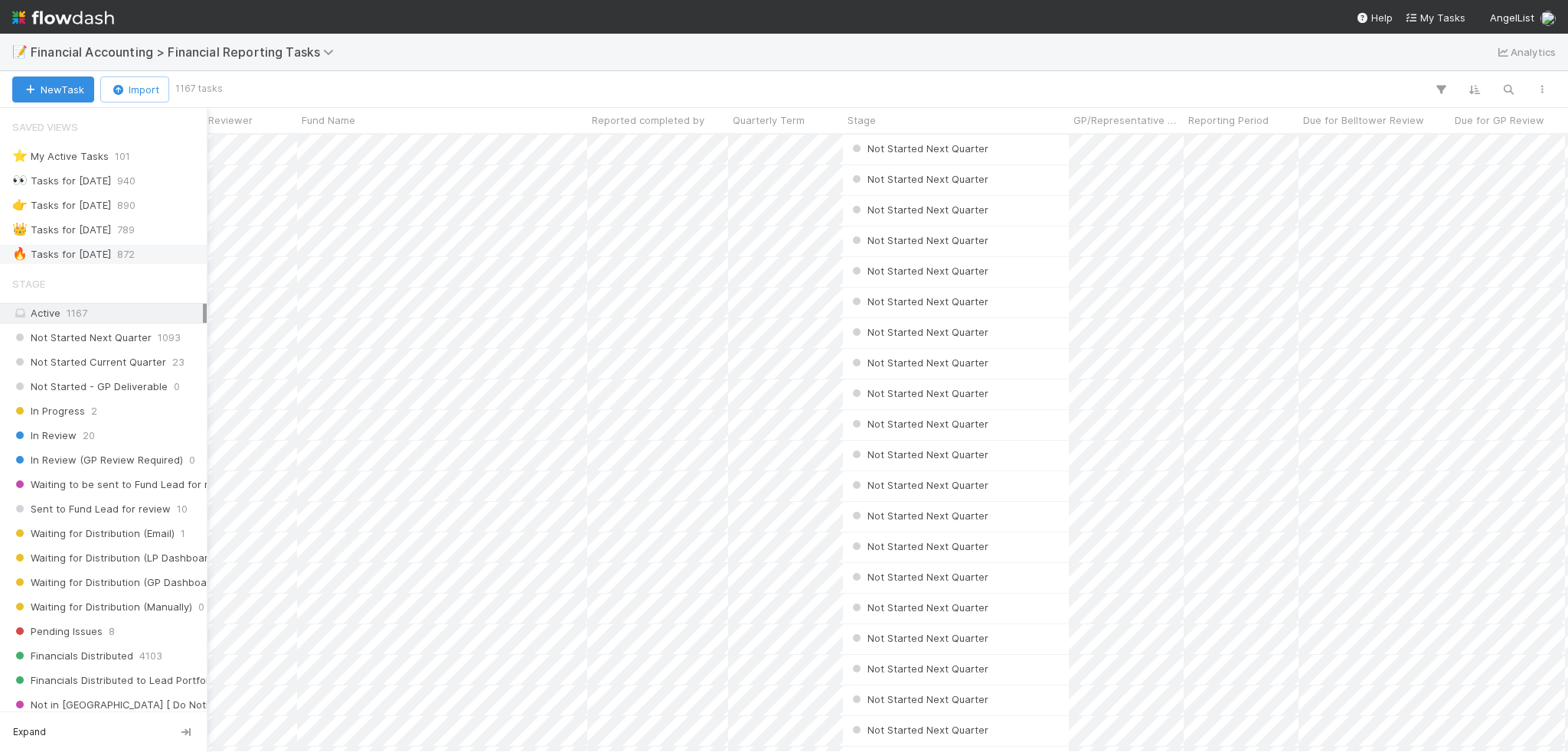
click at [30, 250] on div "🔥 Tasks for 2025-06-30" at bounding box center [61, 254] width 98 height 19
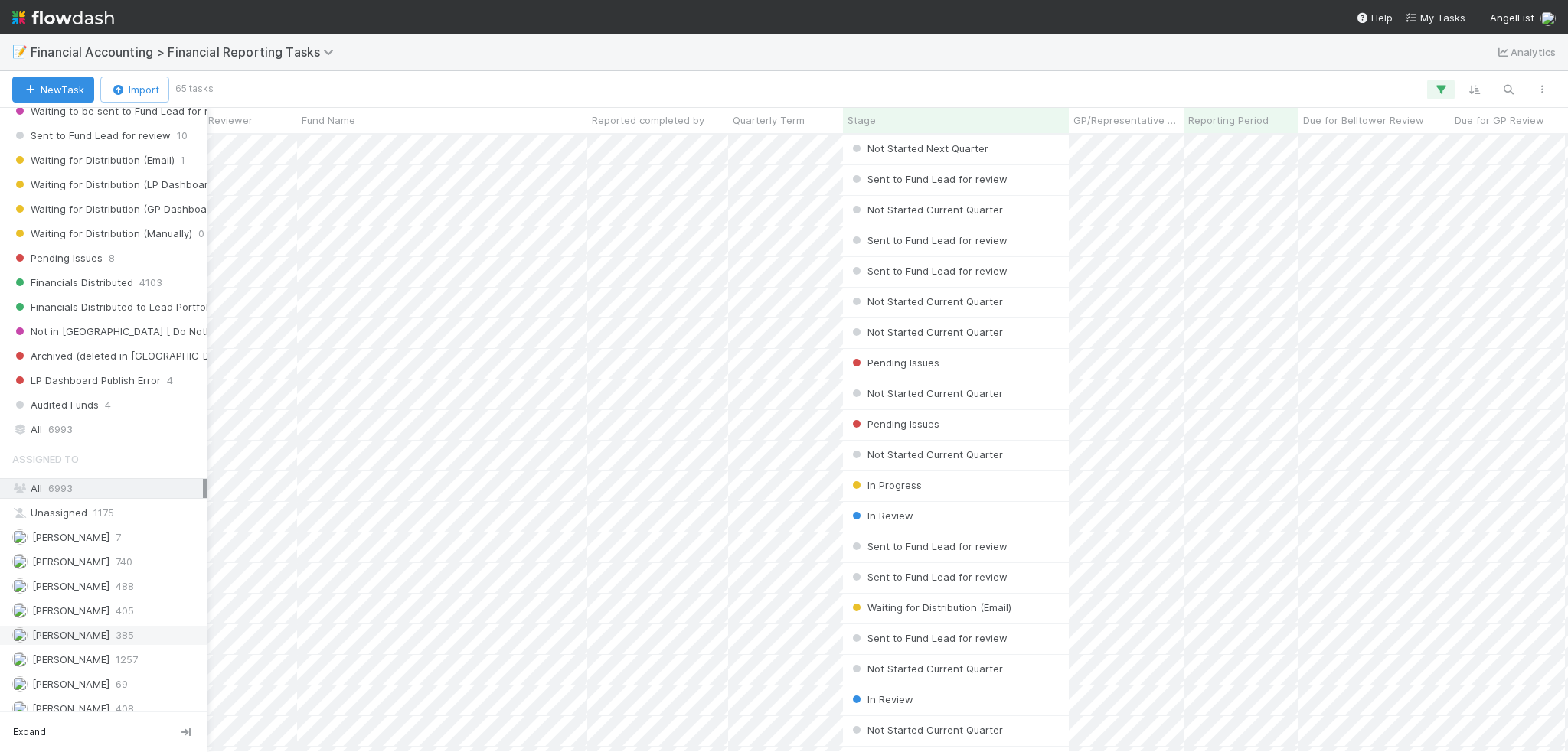
scroll to position [383, 0]
click at [70, 620] on span "Jacob Weiss" at bounding box center [70, 626] width 77 height 13
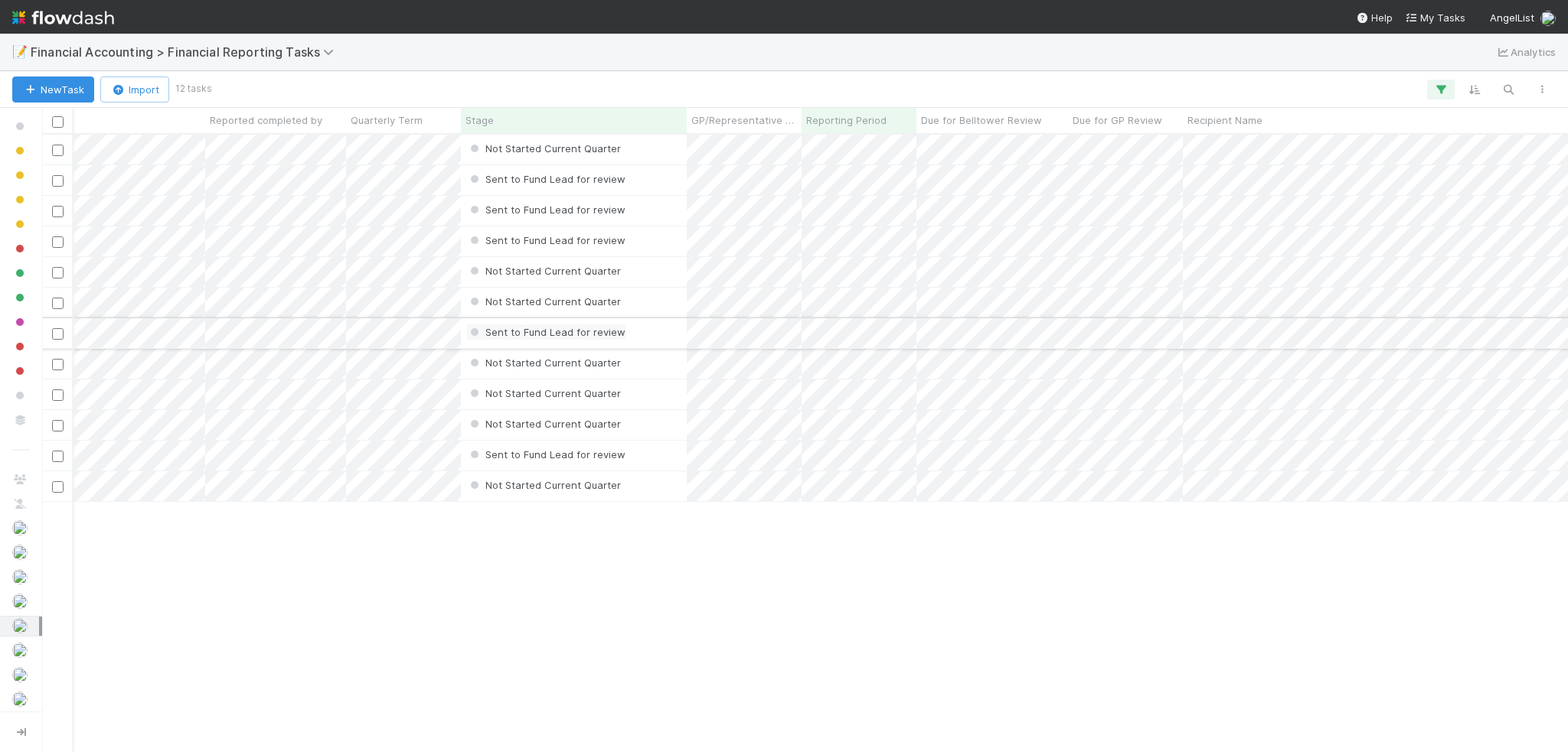
scroll to position [0, 383]
click at [878, 623] on div at bounding box center [784, 376] width 1568 height 752
click at [1041, 303] on div at bounding box center [784, 376] width 1568 height 752
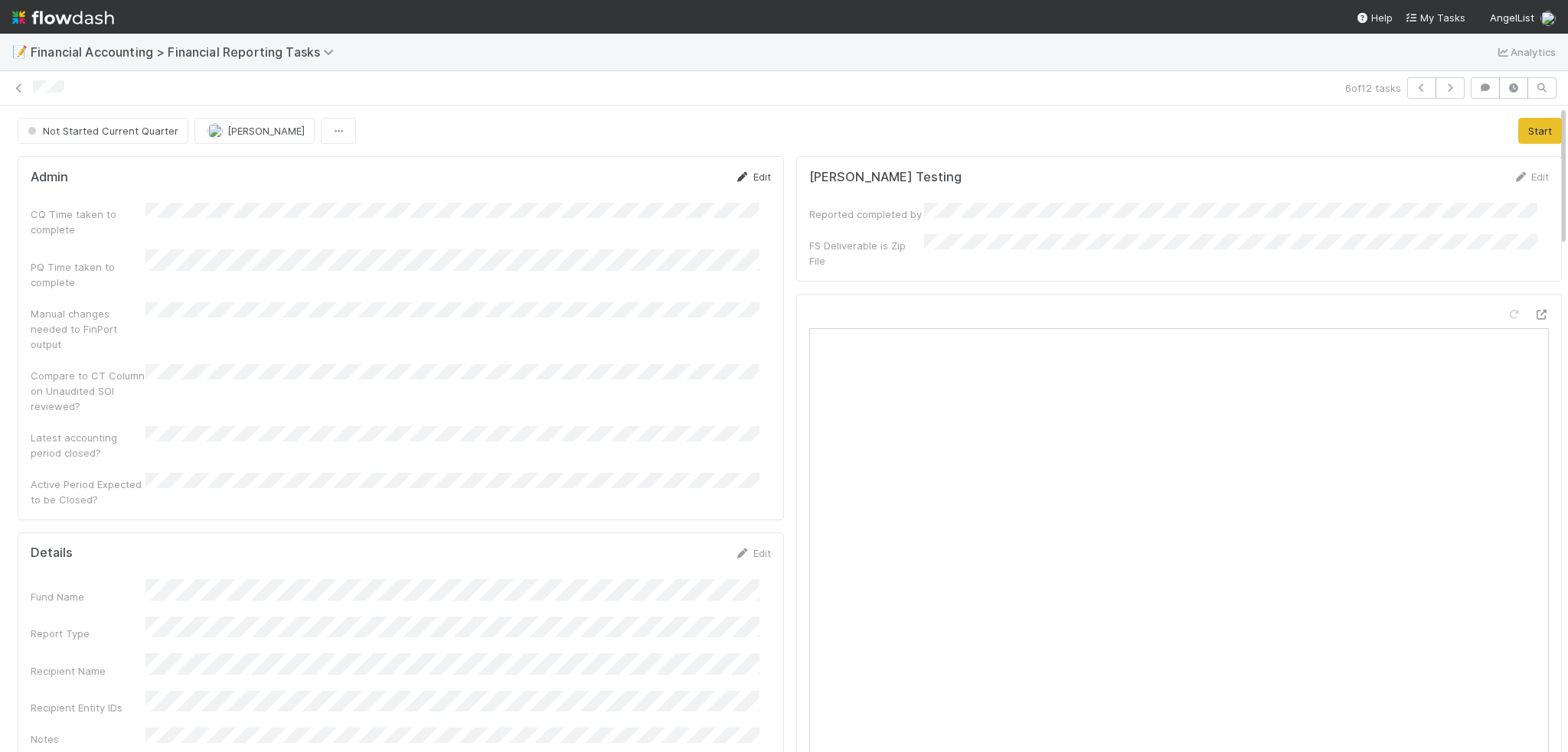
click at [749, 175] on link "Edit" at bounding box center [752, 176] width 36 height 13
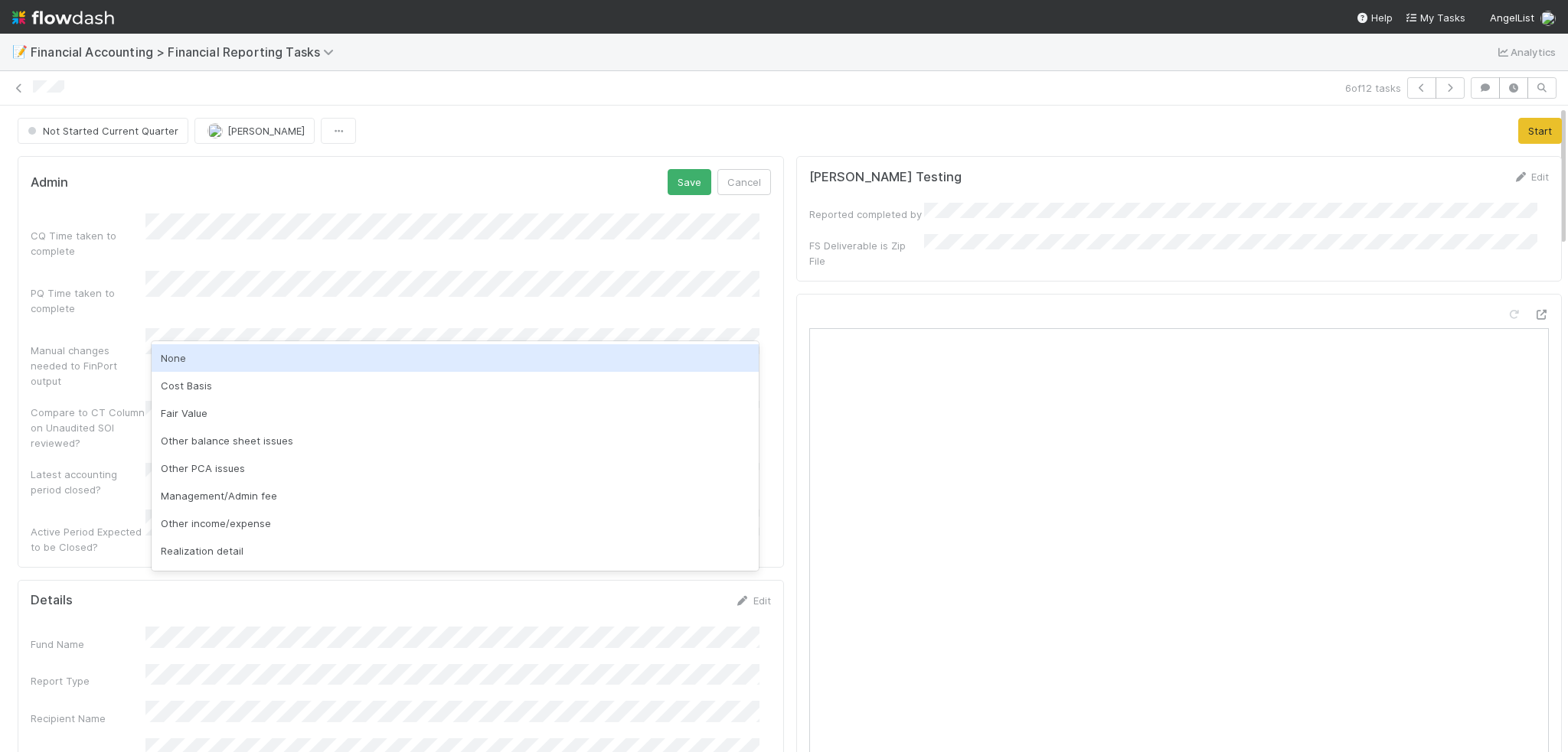
click at [195, 356] on div "None" at bounding box center [456, 358] width 608 height 27
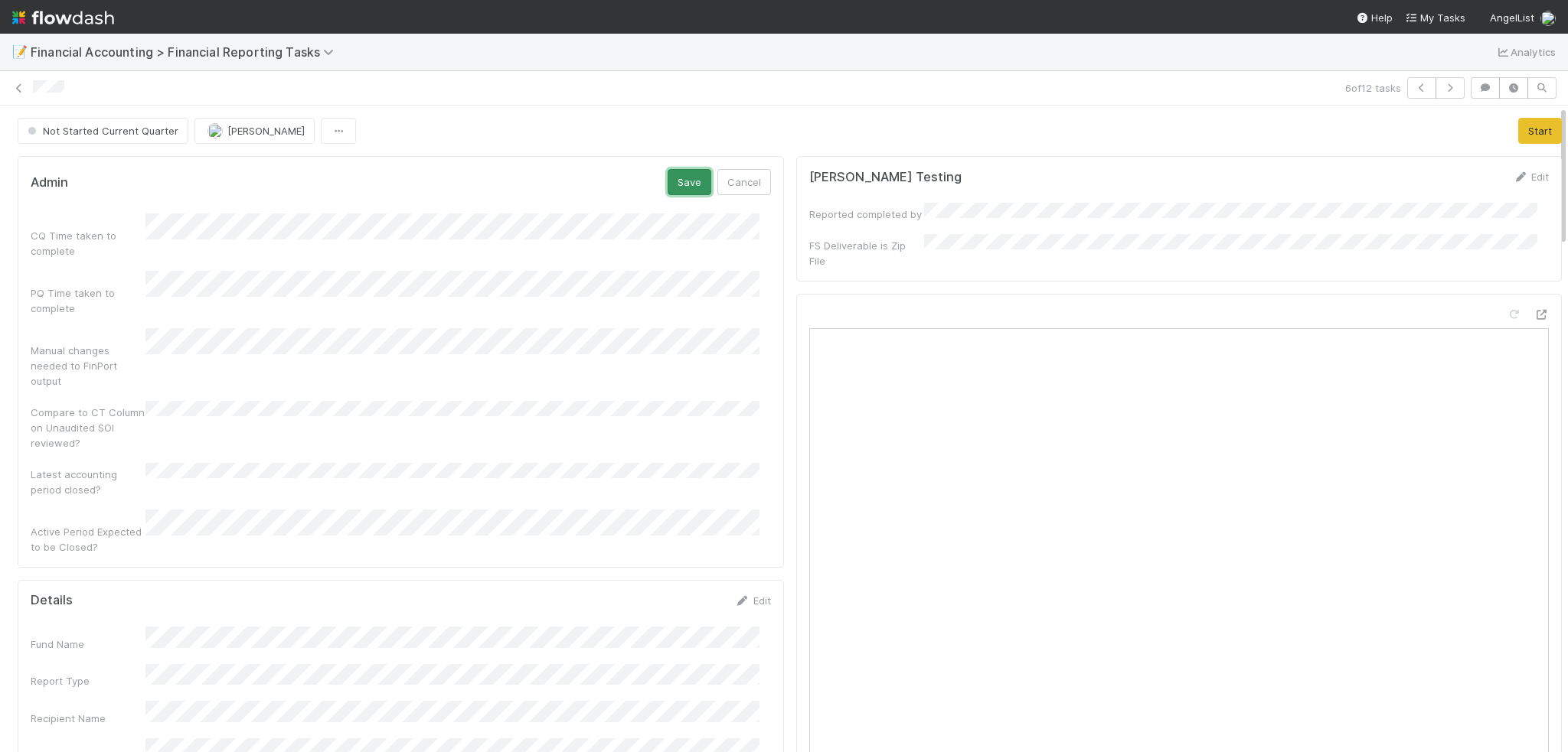
click at [670, 184] on button "Save" at bounding box center [689, 182] width 44 height 26
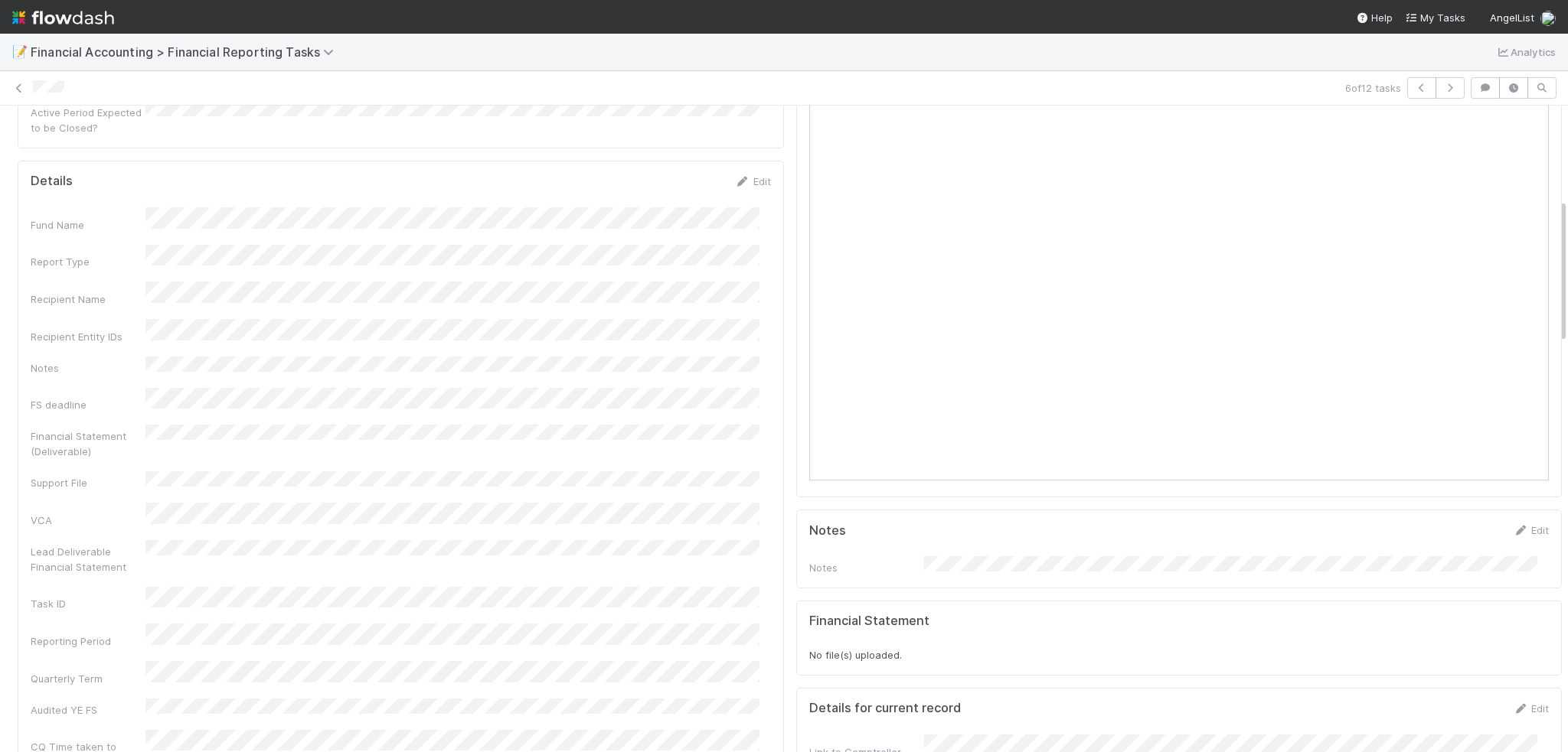
scroll to position [383, 0]
click at [746, 176] on link "Edit" at bounding box center [752, 182] width 36 height 13
click at [674, 174] on button "Save" at bounding box center [689, 187] width 44 height 26
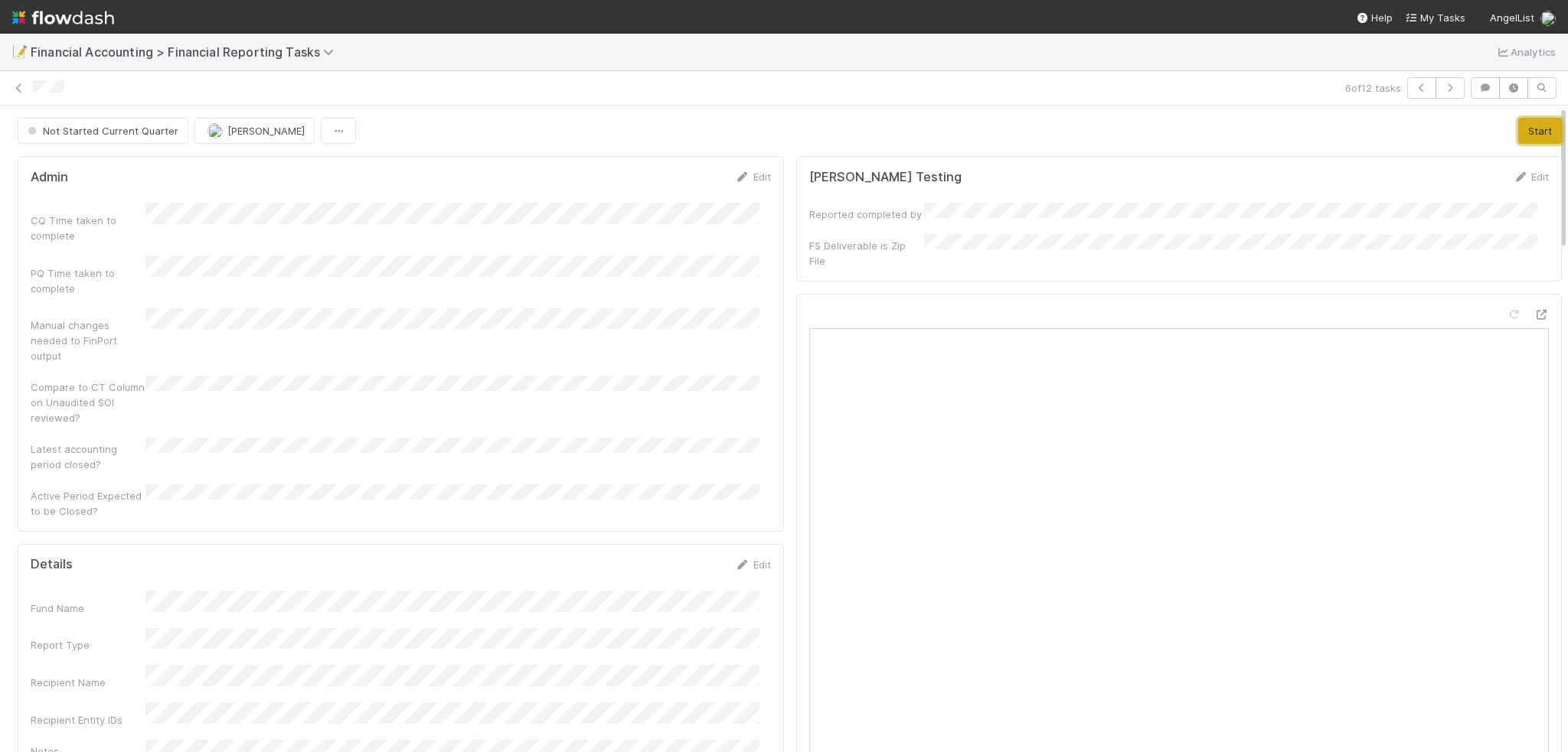
click at [1518, 132] on button "Start" at bounding box center [1540, 131] width 44 height 26
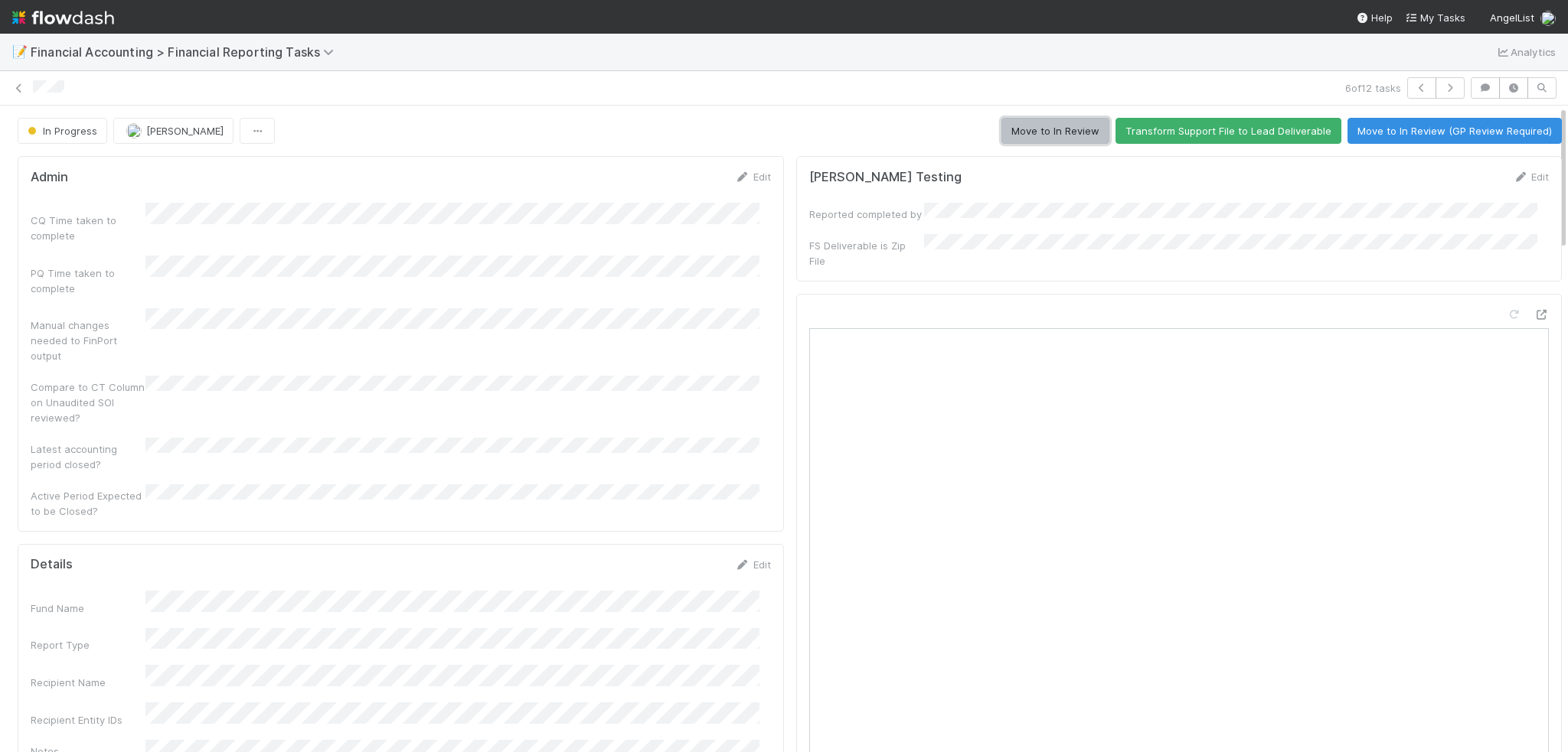
click at [1026, 132] on button "Move to In Review" at bounding box center [1055, 131] width 108 height 26
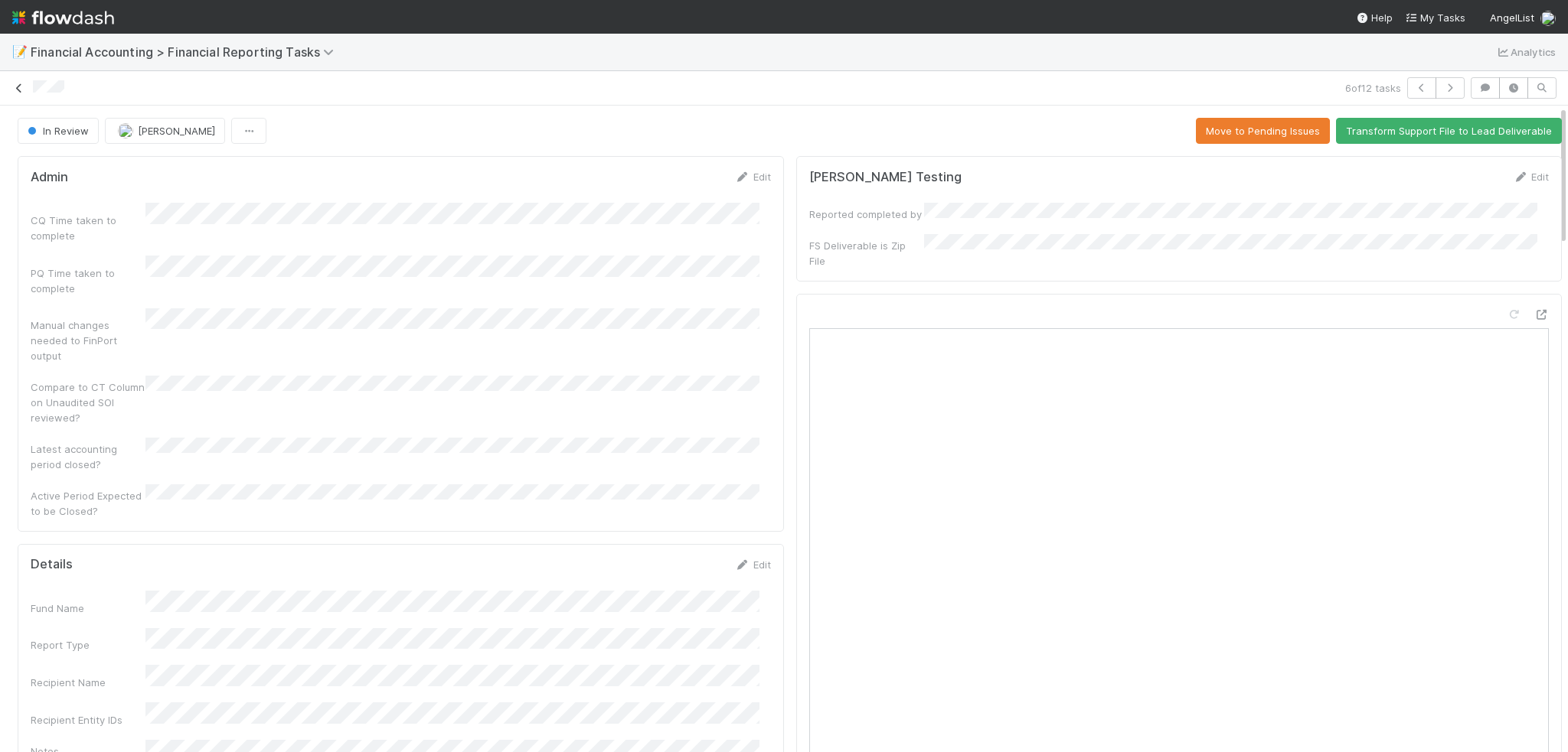
click at [13, 92] on icon at bounding box center [19, 89] width 16 height 10
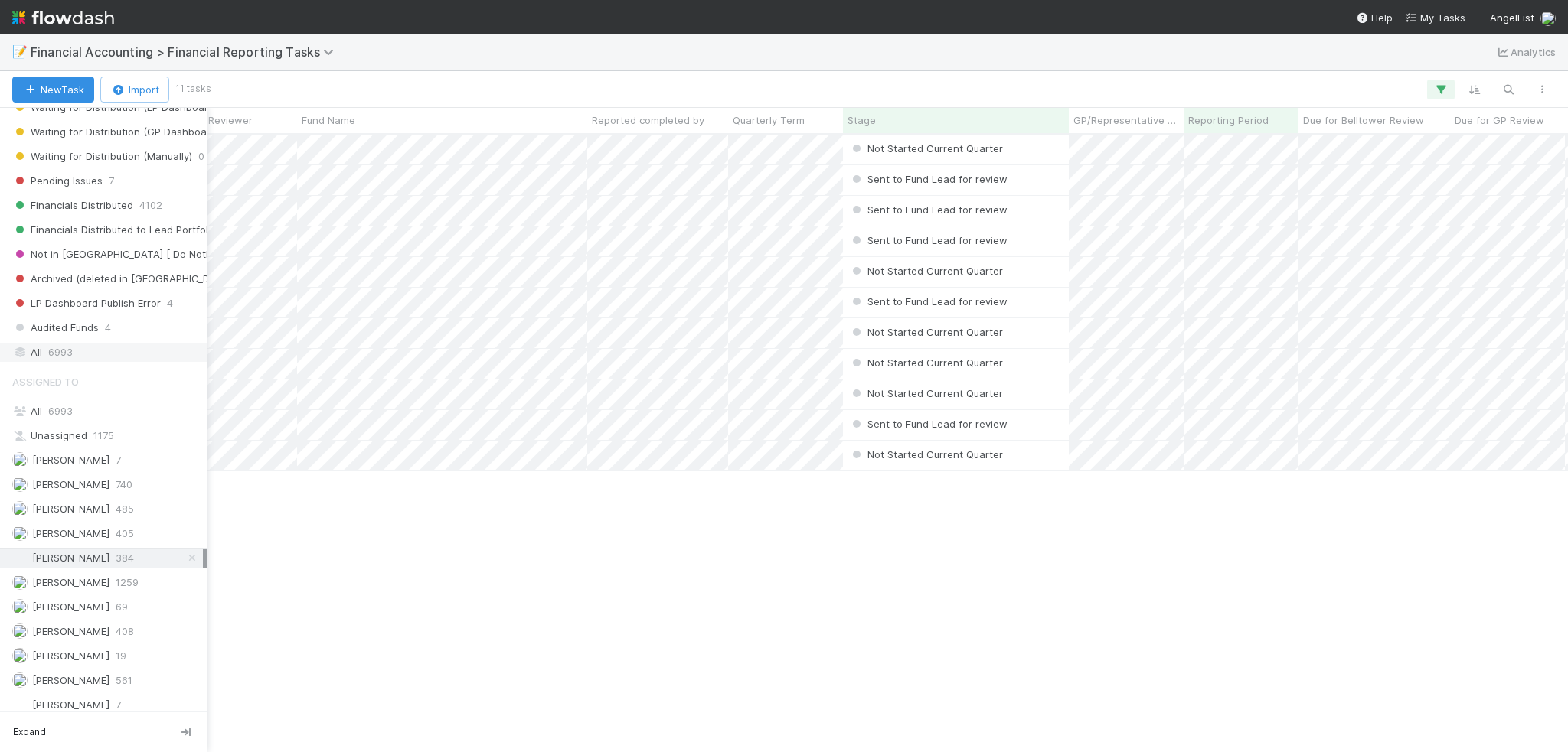
scroll to position [459, 0]
click at [62, 399] on span "6993" at bounding box center [60, 402] width 24 height 13
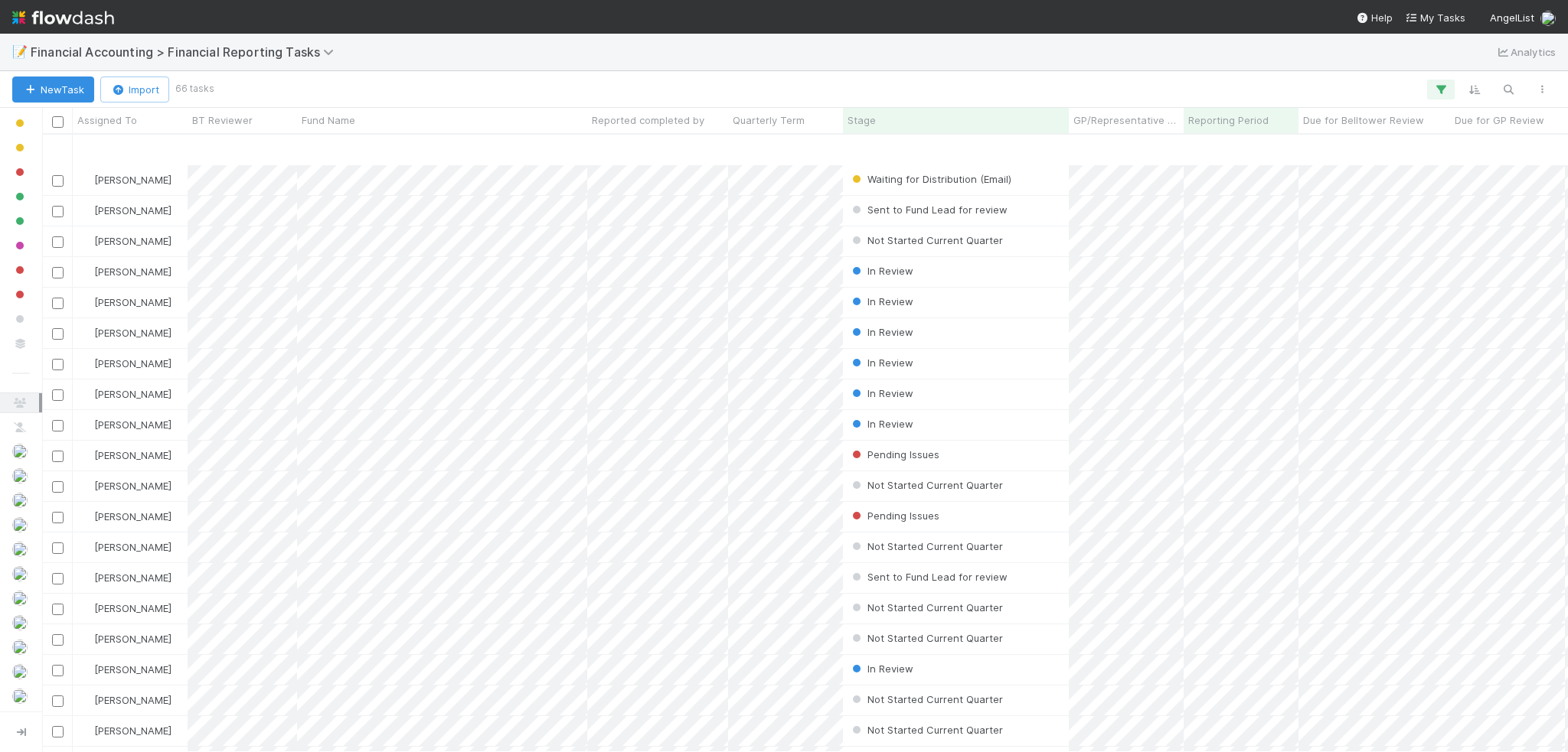
scroll to position [536, 0]
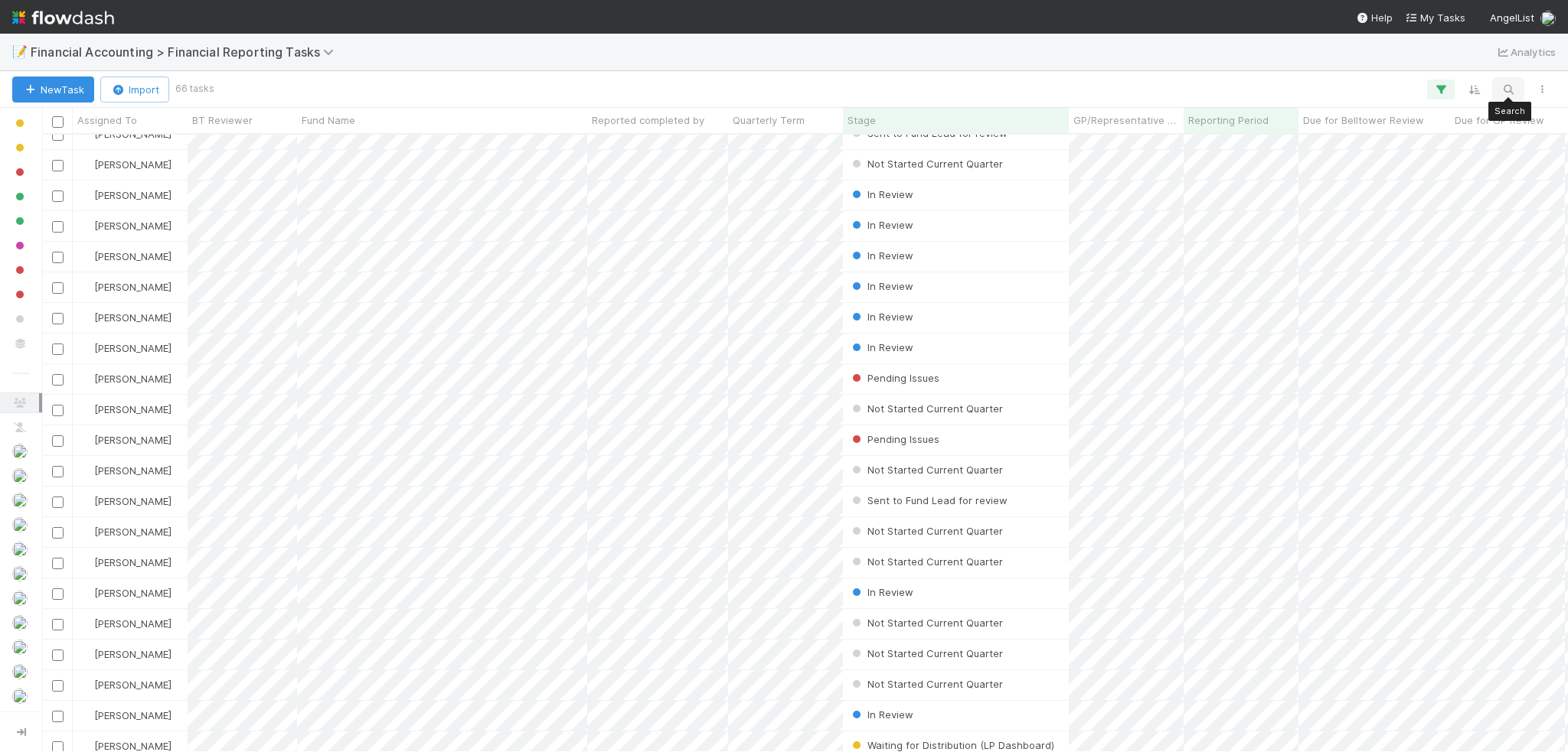
click at [1498, 92] on button "button" at bounding box center [1509, 90] width 27 height 19
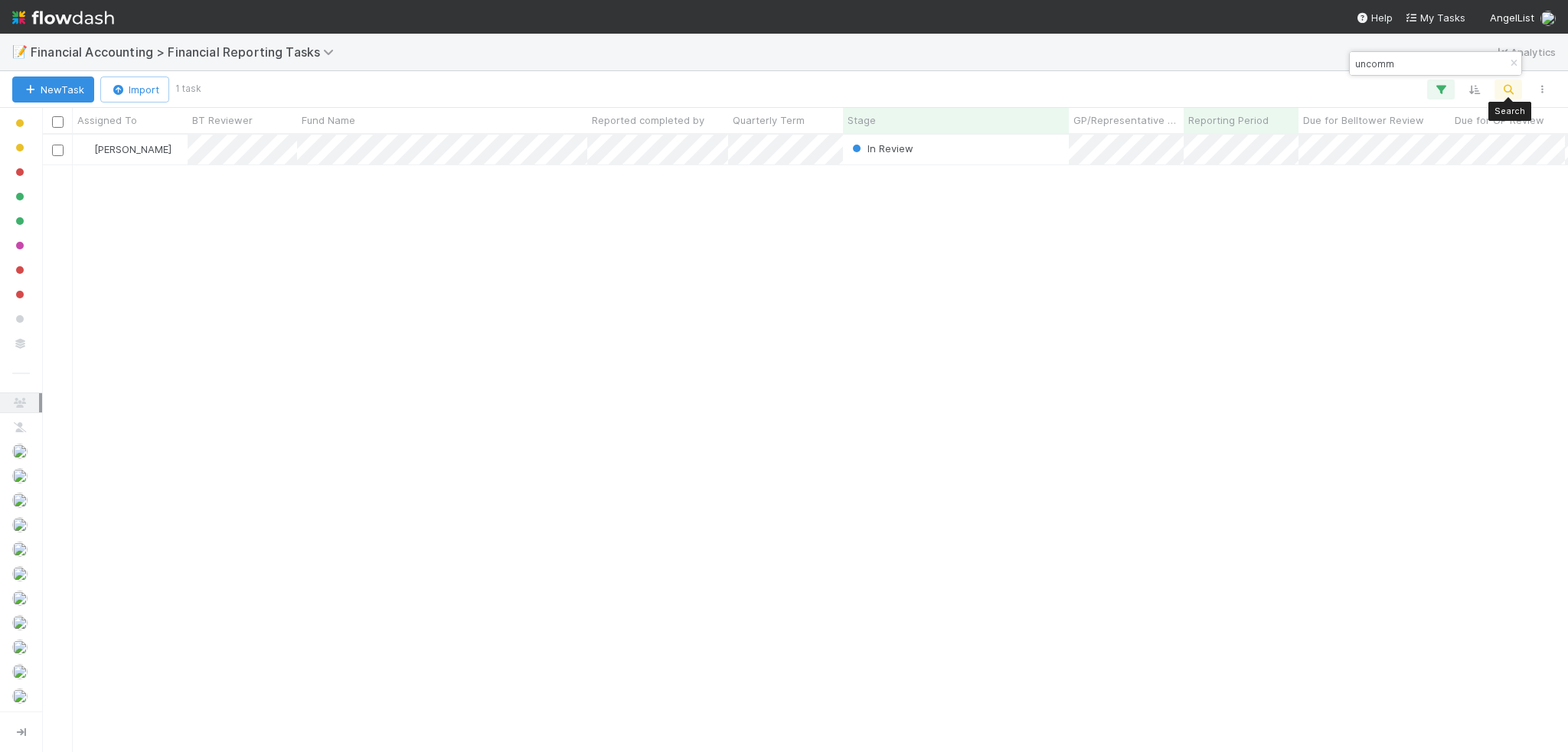
scroll to position [606, 1514]
type input "uncomm"
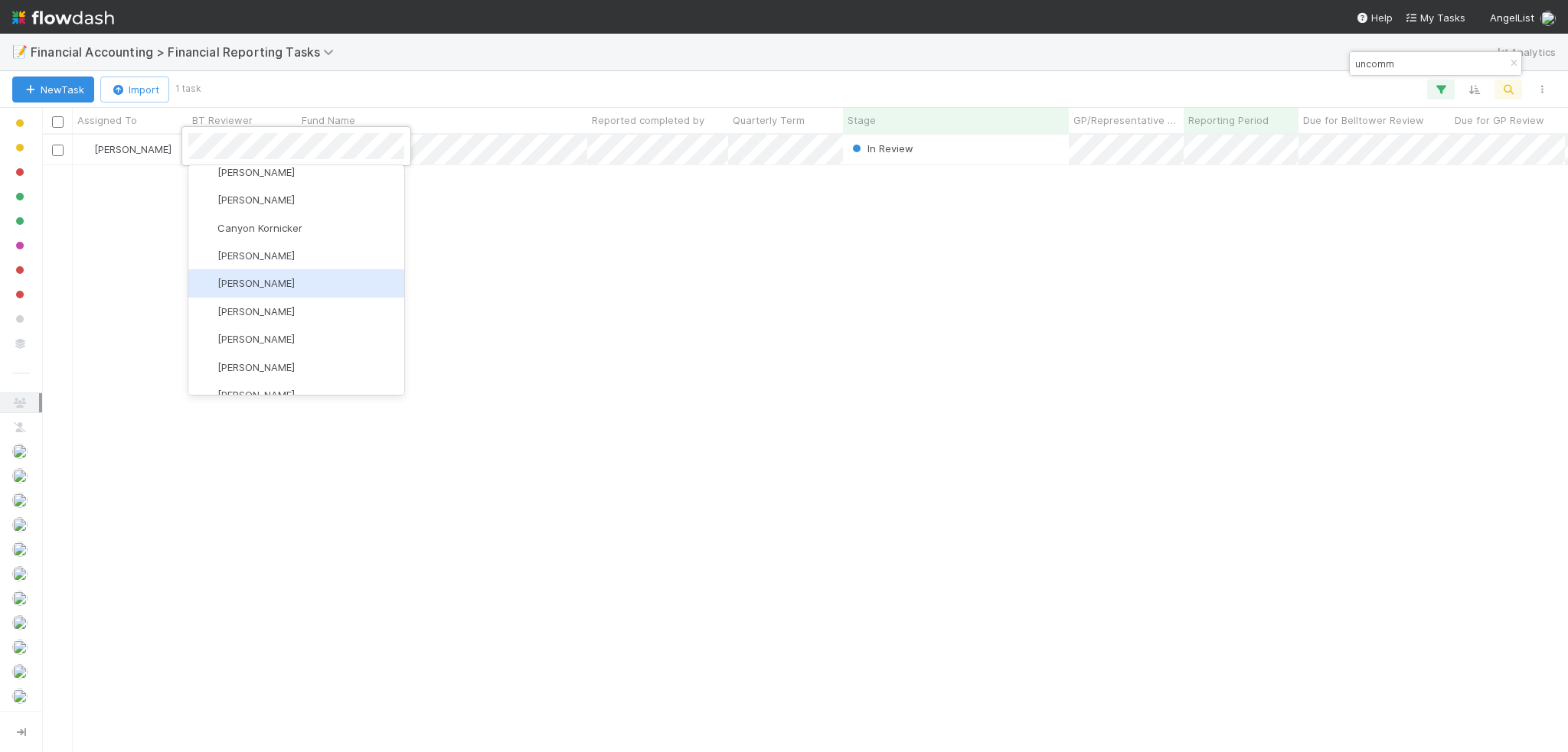
scroll to position [459, 0]
click at [295, 379] on div "Conor Queenan" at bounding box center [296, 392] width 216 height 27
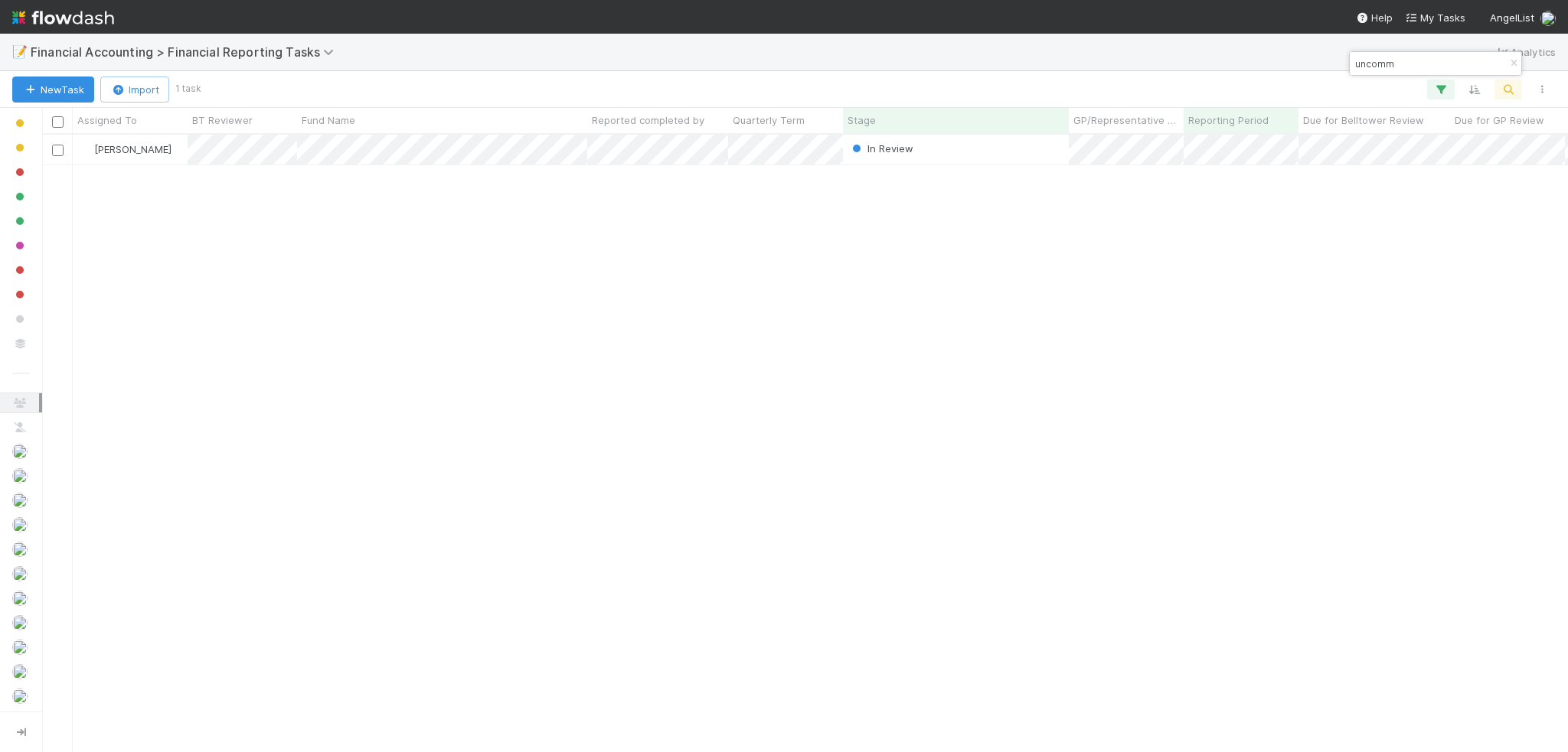
click at [466, 345] on div "James Palmer In Review 4/1/25, 1:10:43 AM 8/28/25, 3:16:45 PM 0 0 0 0" at bounding box center [805, 442] width 1526 height 617
click at [1513, 66] on icon "button" at bounding box center [1514, 63] width 16 height 9
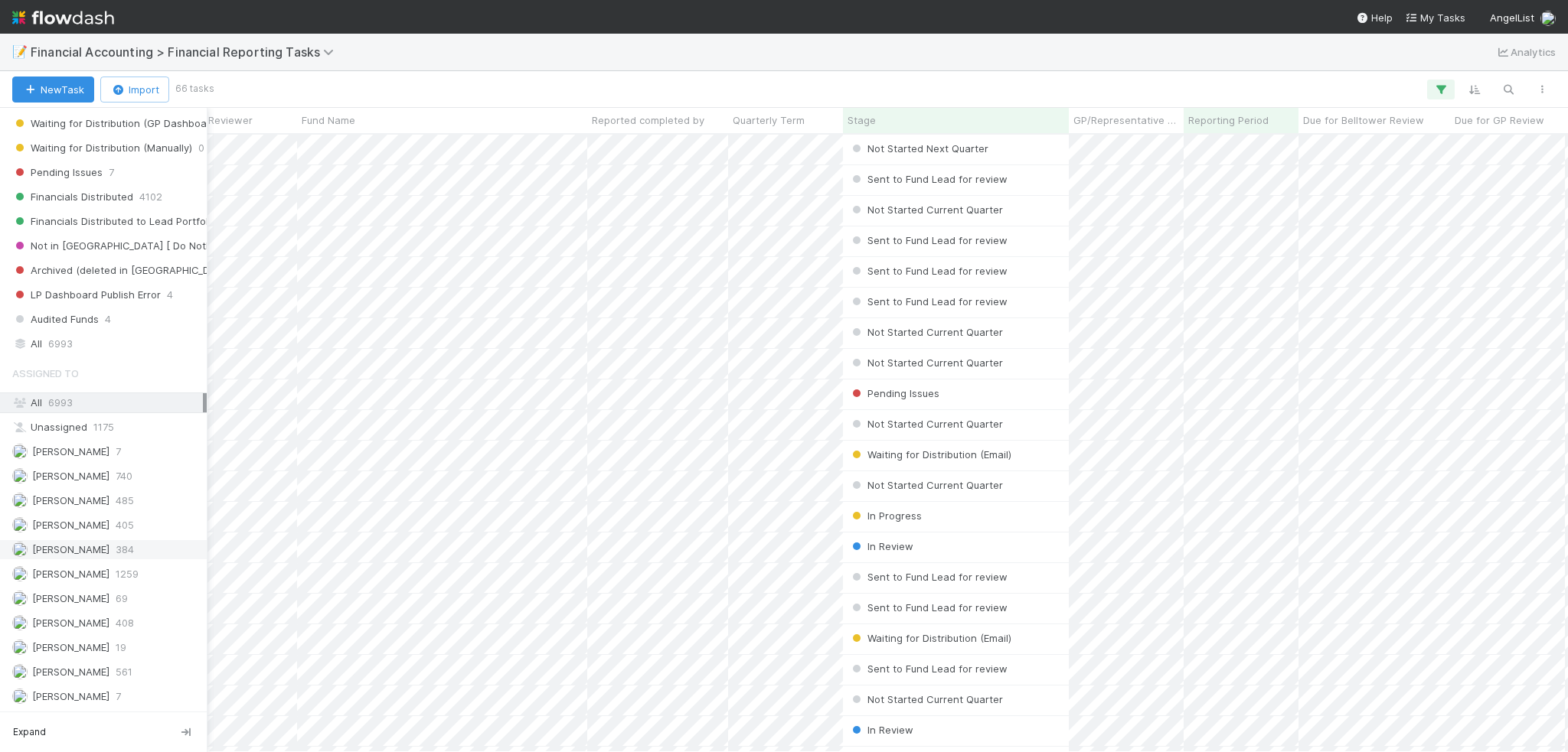
scroll to position [606, 1514]
click at [75, 544] on span "Jacob Weiss" at bounding box center [70, 549] width 77 height 13
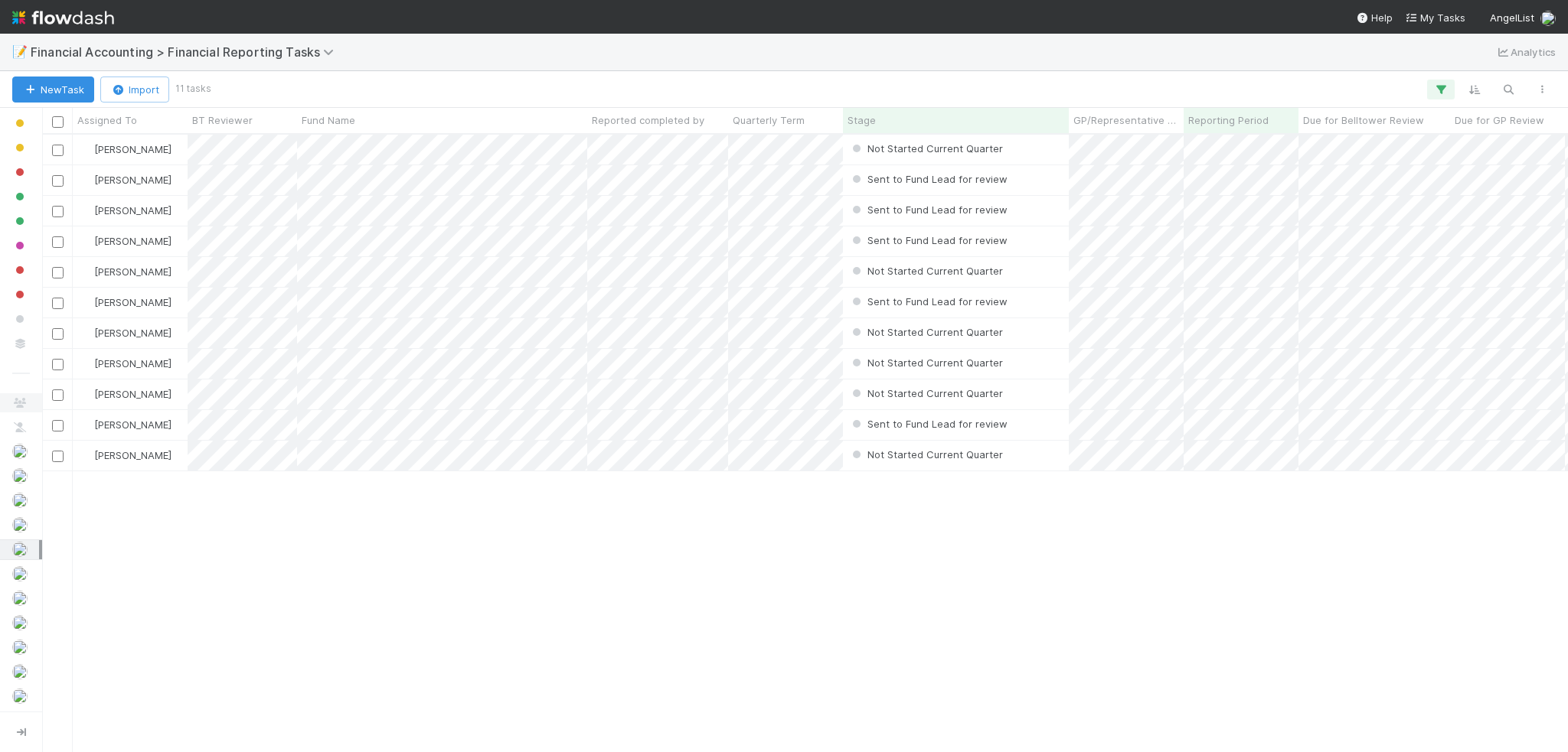
scroll to position [606, 1514]
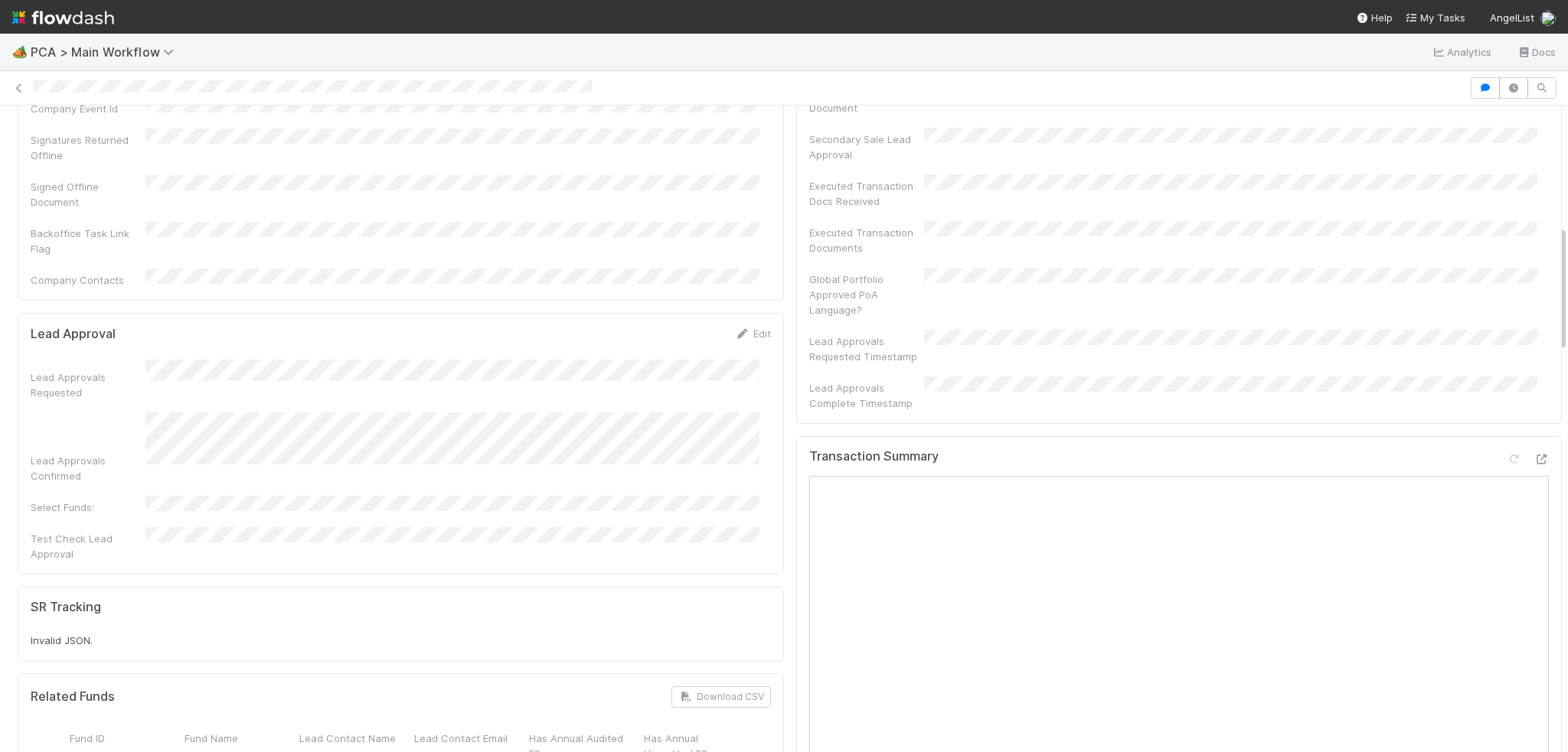
scroll to position [613, 0]
click at [1534, 461] on icon at bounding box center [1542, 466] width 16 height 10
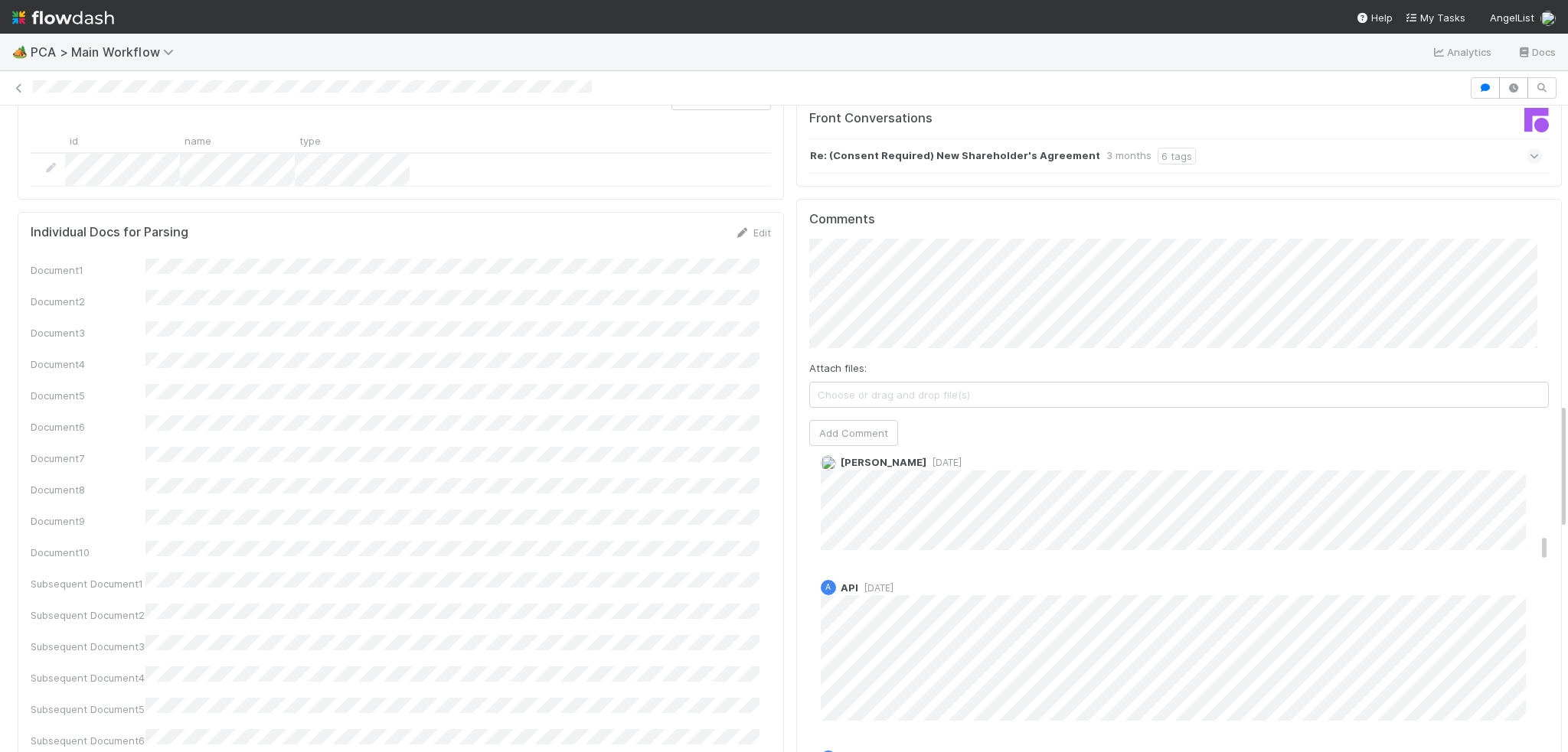
scroll to position [1607, 0]
